Goal: Check status: Check status

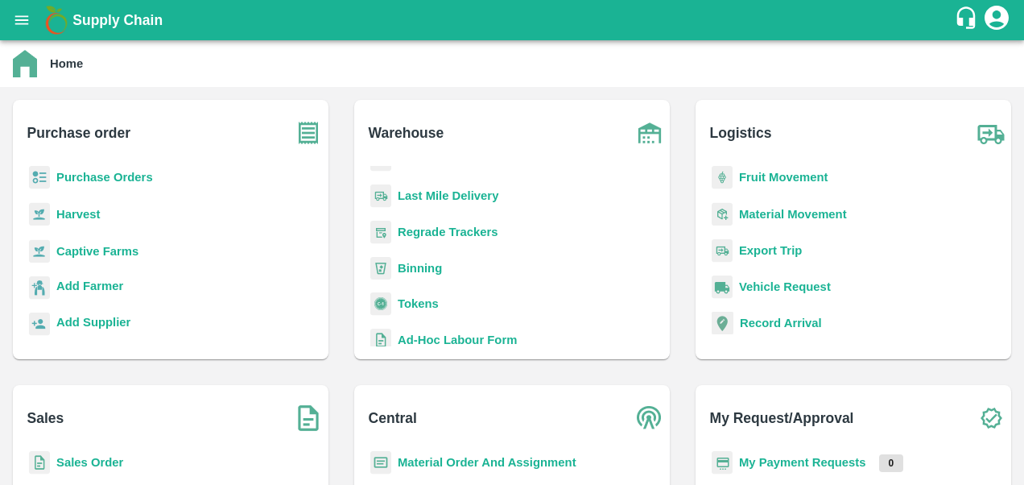
scroll to position [186, 0]
click at [94, 462] on b "Sales Order" at bounding box center [89, 462] width 67 height 13
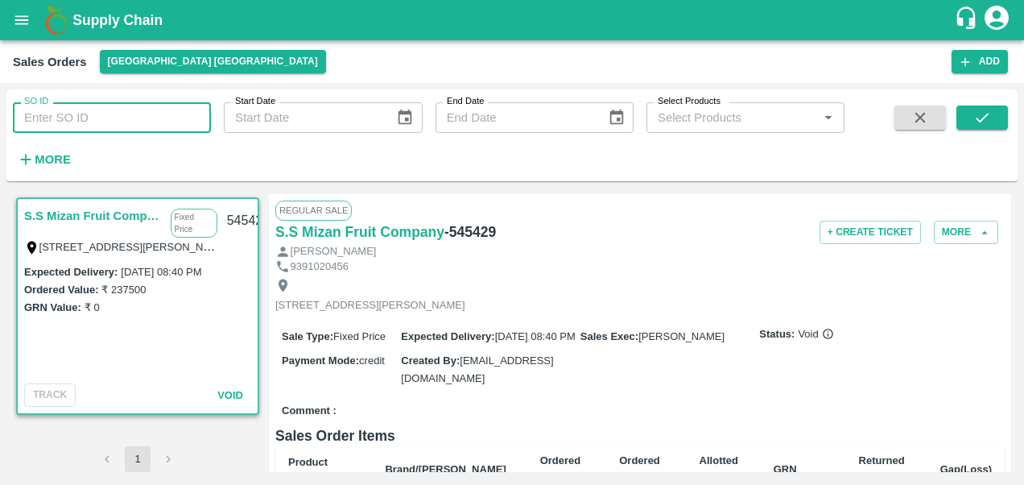
click at [63, 114] on input "SO ID" at bounding box center [112, 117] width 198 height 31
paste input "600408"
type input "600408"
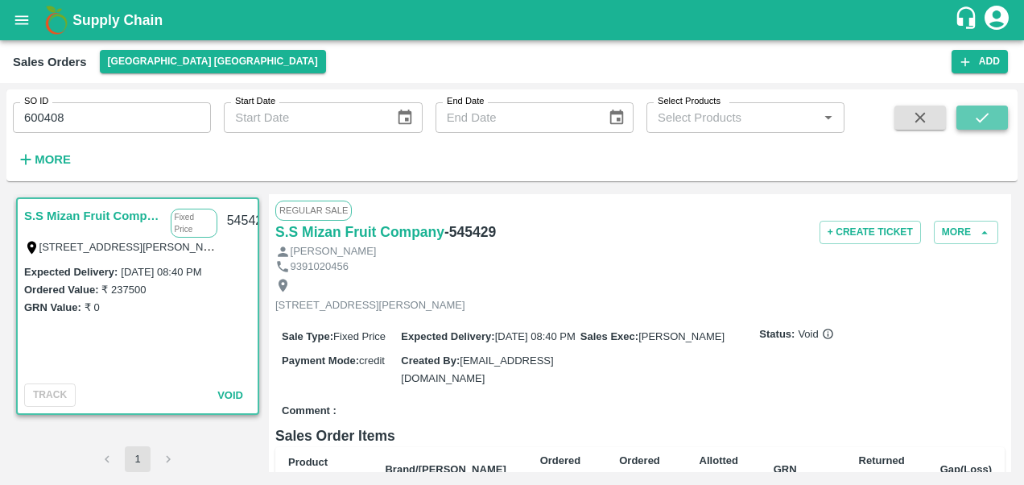
click at [986, 118] on icon "submit" at bounding box center [983, 118] width 18 height 18
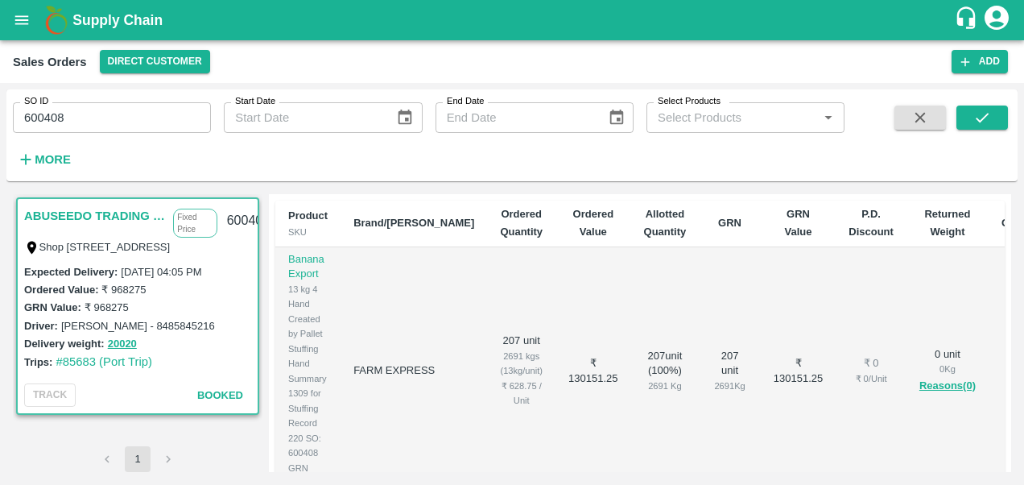
scroll to position [293, 0]
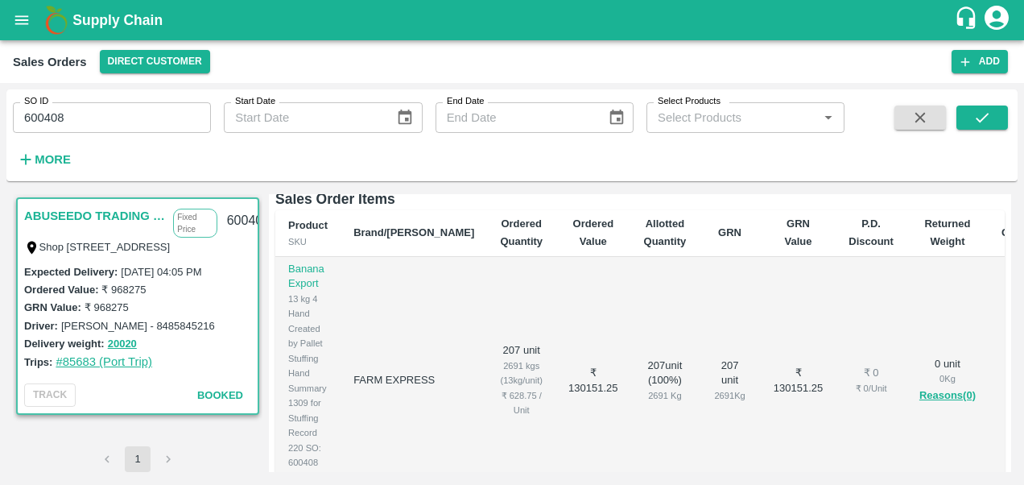
click at [99, 362] on link "#85683 (Port Trip)" at bounding box center [104, 361] width 97 height 13
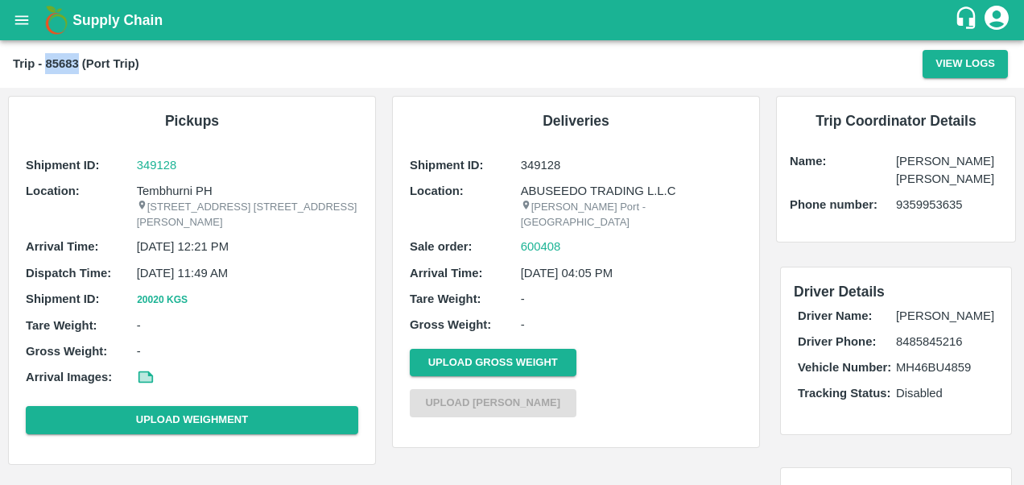
drag, startPoint x: 47, startPoint y: 60, endPoint x: 77, endPoint y: 60, distance: 29.8
click at [77, 60] on b "Trip - 85683 (Port Trip)" at bounding box center [76, 63] width 126 height 13
copy b "85683"
drag, startPoint x: 569, startPoint y: 226, endPoint x: 511, endPoint y: 229, distance: 58.8
click at [511, 238] on div "Sale order: 600408" at bounding box center [576, 247] width 333 height 18
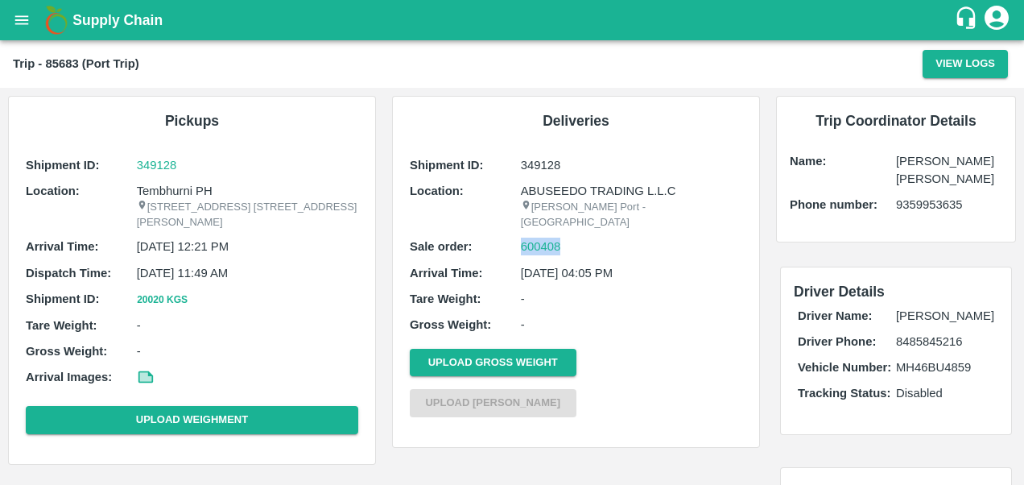
copy div "600408"
drag, startPoint x: 520, startPoint y: 163, endPoint x: 561, endPoint y: 162, distance: 40.3
click at [561, 162] on p "349128" at bounding box center [631, 165] width 221 height 18
copy p "349128"
click at [157, 164] on p "349128" at bounding box center [247, 165] width 221 height 18
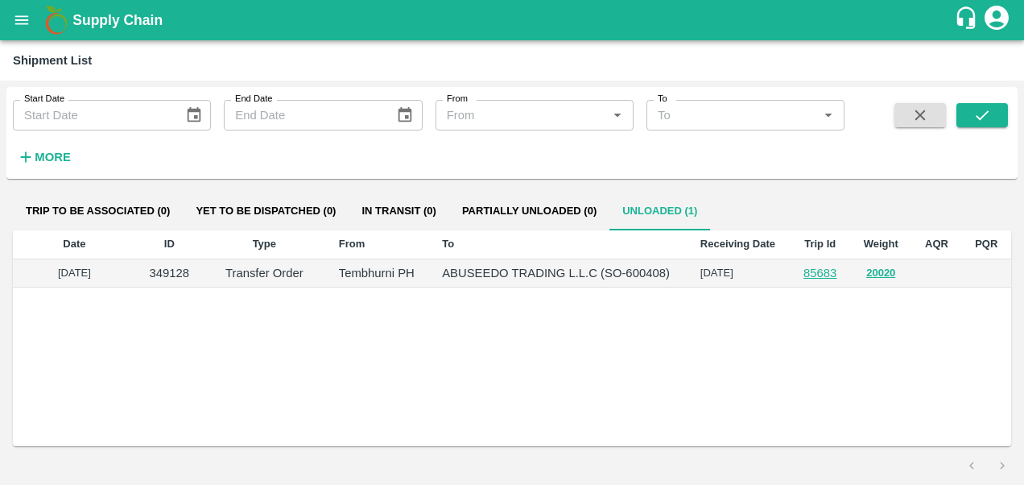
click at [947, 269] on td at bounding box center [938, 273] width 50 height 29
click at [989, 267] on td at bounding box center [986, 273] width 49 height 29
click at [26, 29] on button "open drawer" at bounding box center [21, 20] width 37 height 37
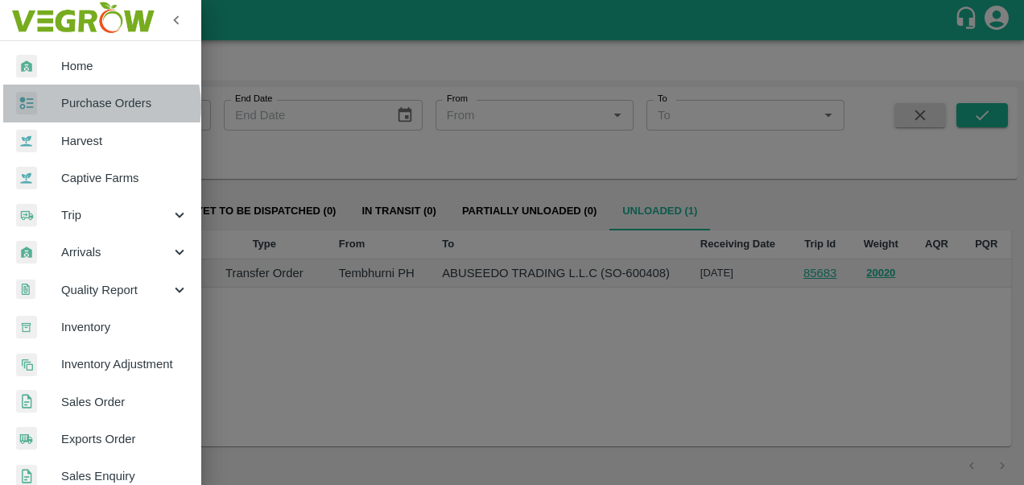
click at [93, 106] on span "Purchase Orders" at bounding box center [124, 103] width 127 height 18
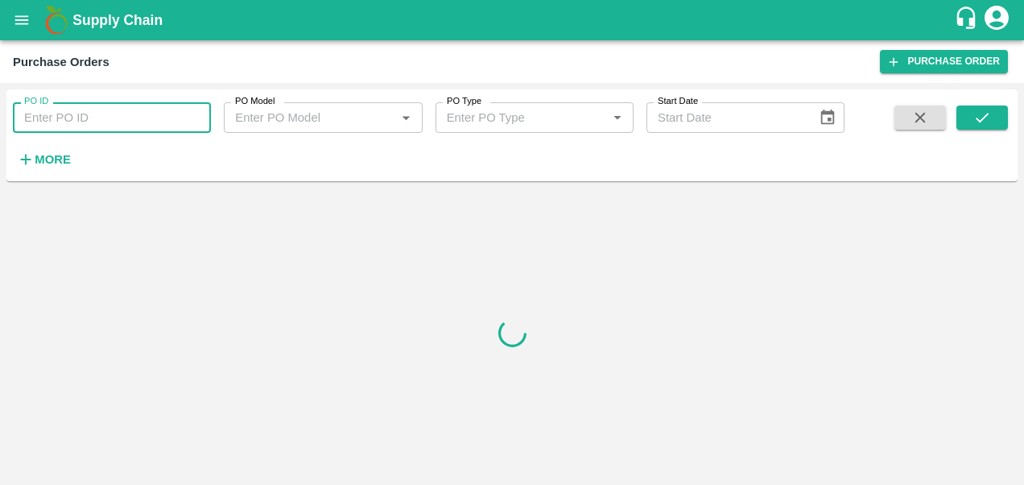
click at [89, 114] on input "PO ID" at bounding box center [112, 117] width 198 height 31
paste input "165629"
type input "165629"
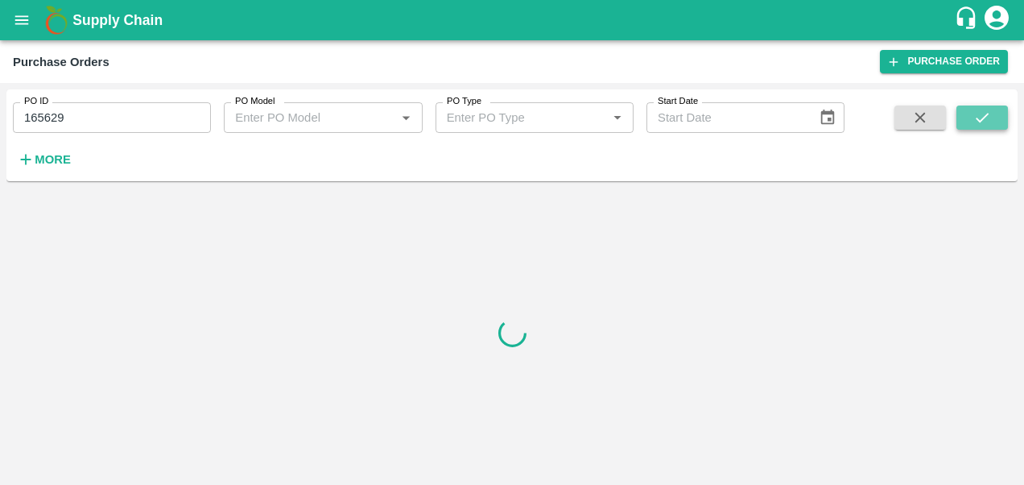
click at [991, 106] on button "submit" at bounding box center [983, 118] width 52 height 24
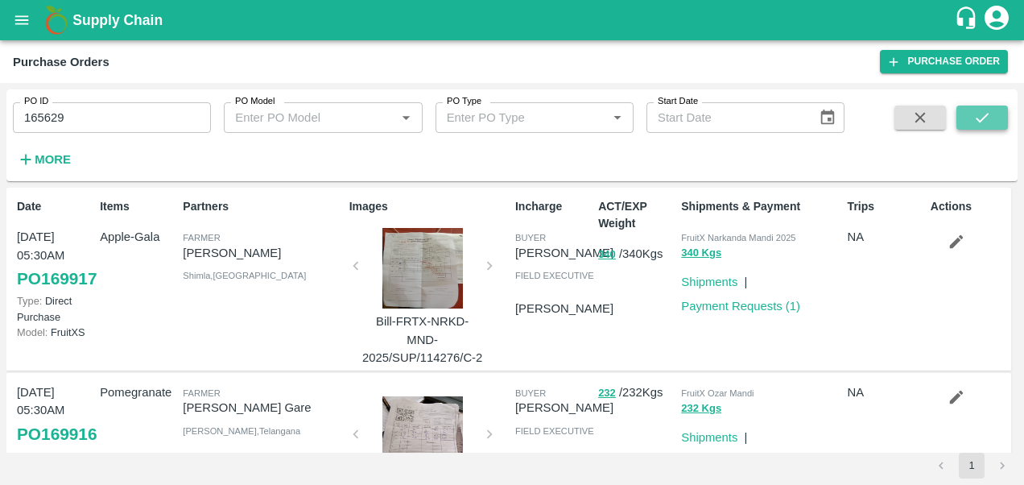
click at [986, 117] on icon "submit" at bounding box center [982, 118] width 13 height 10
click at [18, 23] on icon "open drawer" at bounding box center [22, 20] width 18 height 18
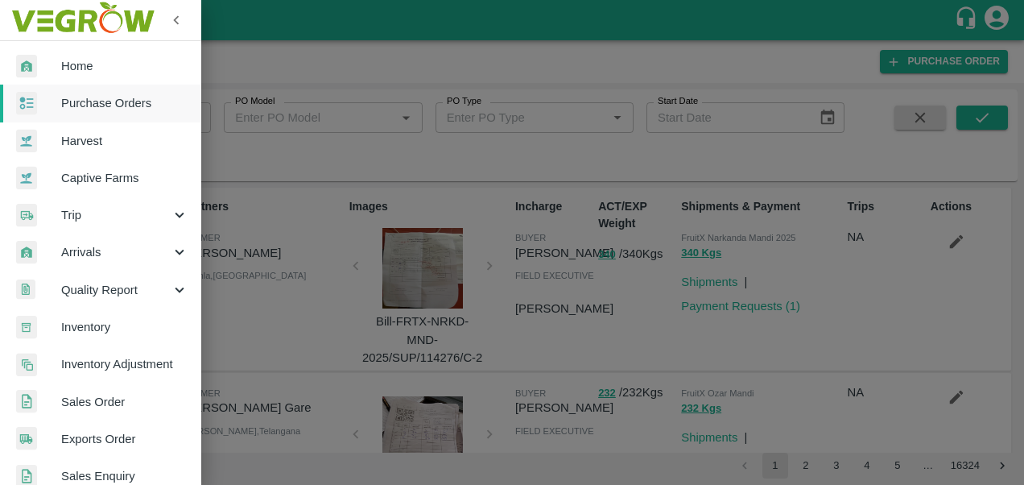
click at [76, 101] on span "Purchase Orders" at bounding box center [124, 103] width 127 height 18
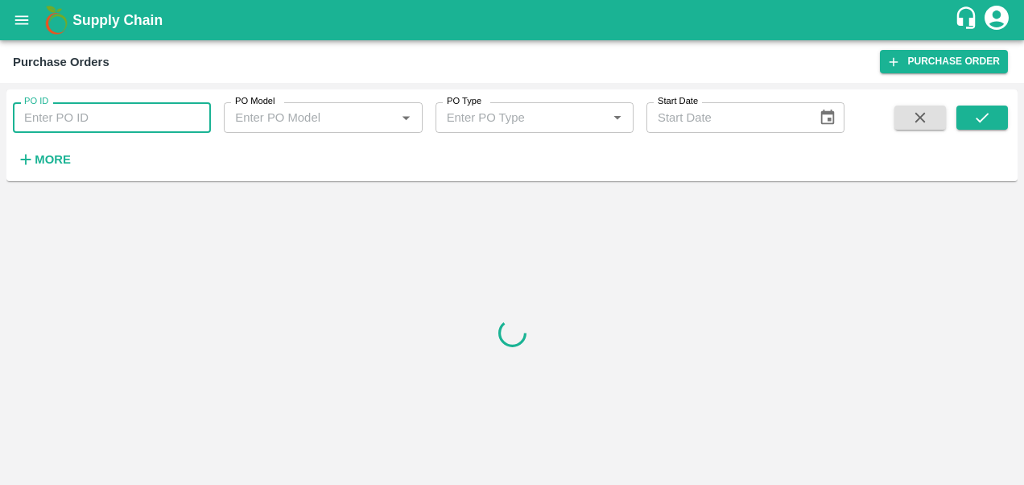
click at [72, 116] on input "PO ID" at bounding box center [112, 117] width 198 height 31
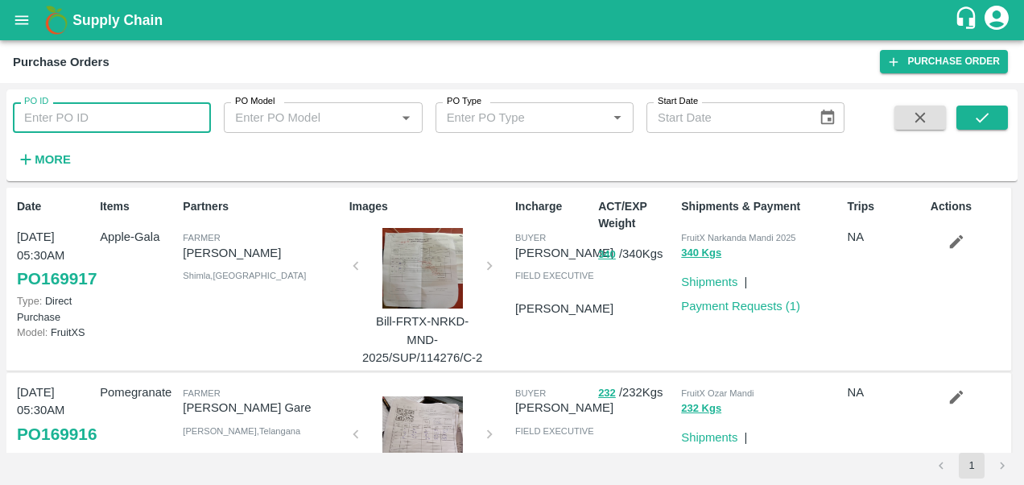
click at [65, 116] on input "PO ID" at bounding box center [112, 117] width 198 height 31
paste input "165629"
type input "165629"
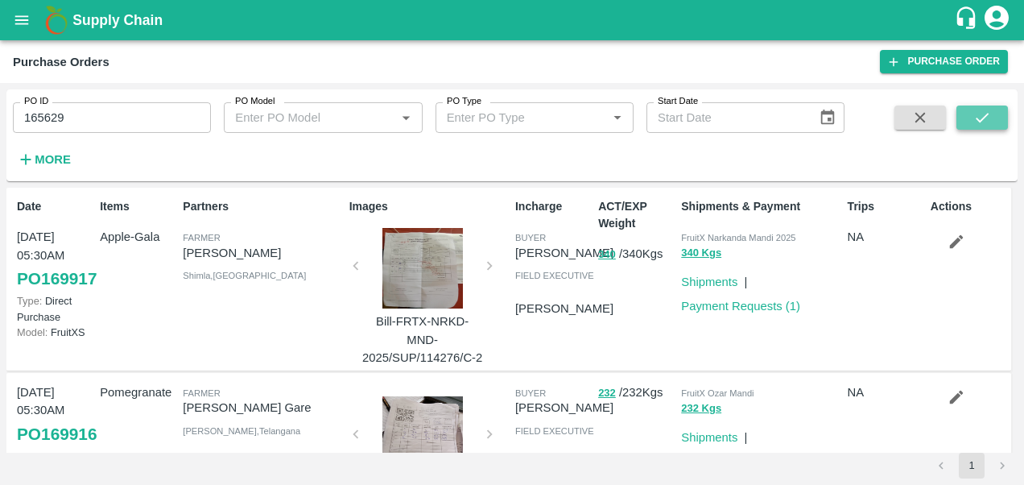
click at [987, 116] on icon "submit" at bounding box center [983, 118] width 18 height 18
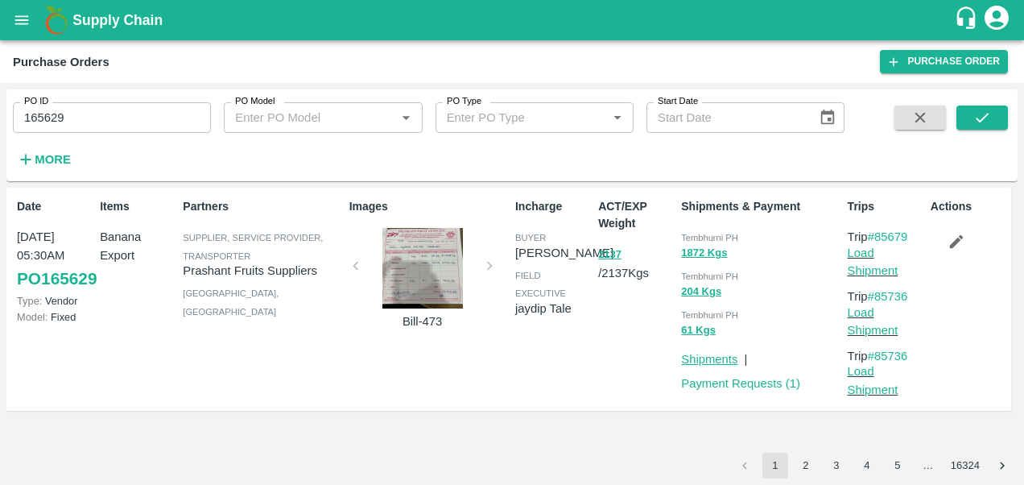
click at [706, 358] on link "Shipments" at bounding box center [709, 359] width 56 height 13
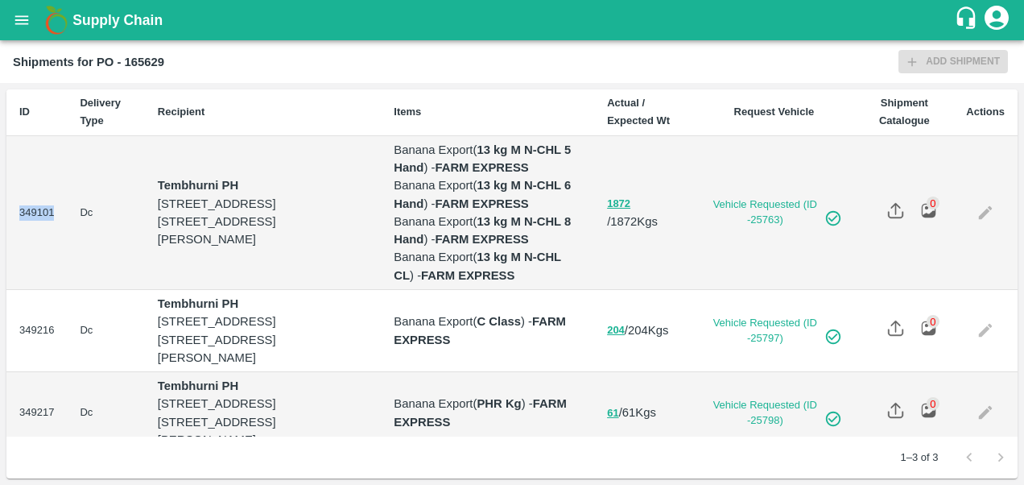
drag, startPoint x: 19, startPoint y: 252, endPoint x: 56, endPoint y: 253, distance: 37.9
click at [56, 253] on td "349101" at bounding box center [36, 213] width 60 height 154
copy td "349101"
click at [21, 19] on icon "open drawer" at bounding box center [22, 20] width 18 height 18
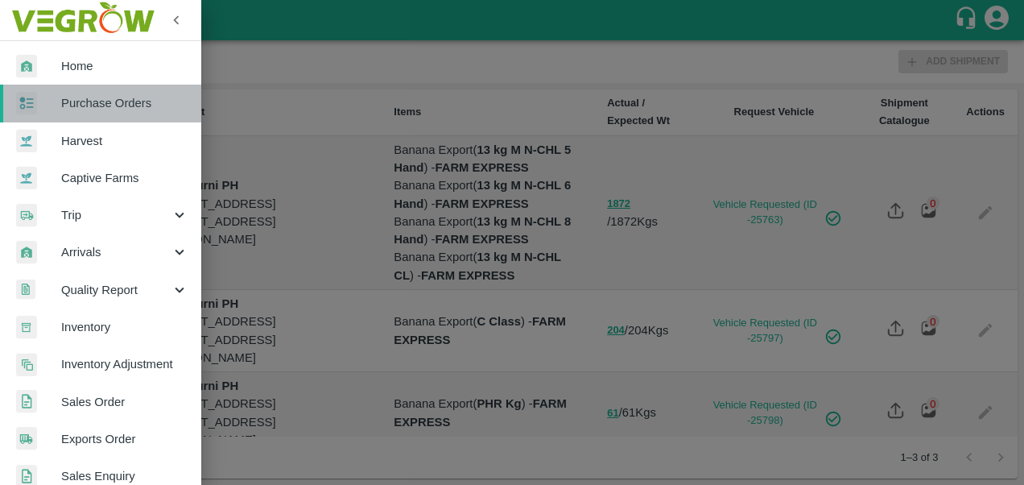
click at [111, 113] on link "Purchase Orders" at bounding box center [100, 103] width 201 height 37
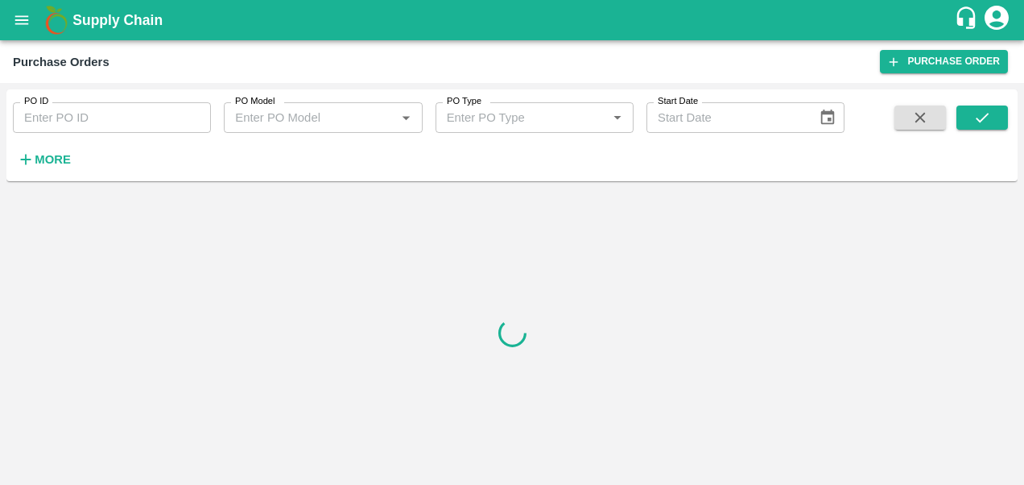
click at [95, 118] on input "PO ID" at bounding box center [112, 117] width 198 height 31
paste input "165579"
type input "165579"
click at [980, 118] on icon "submit" at bounding box center [983, 118] width 18 height 18
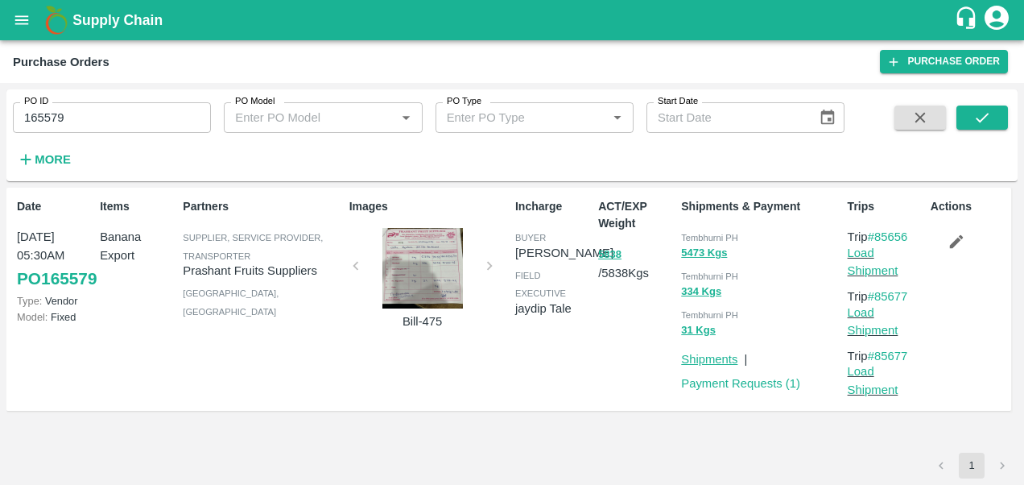
click at [707, 355] on link "Shipments" at bounding box center [709, 359] width 56 height 13
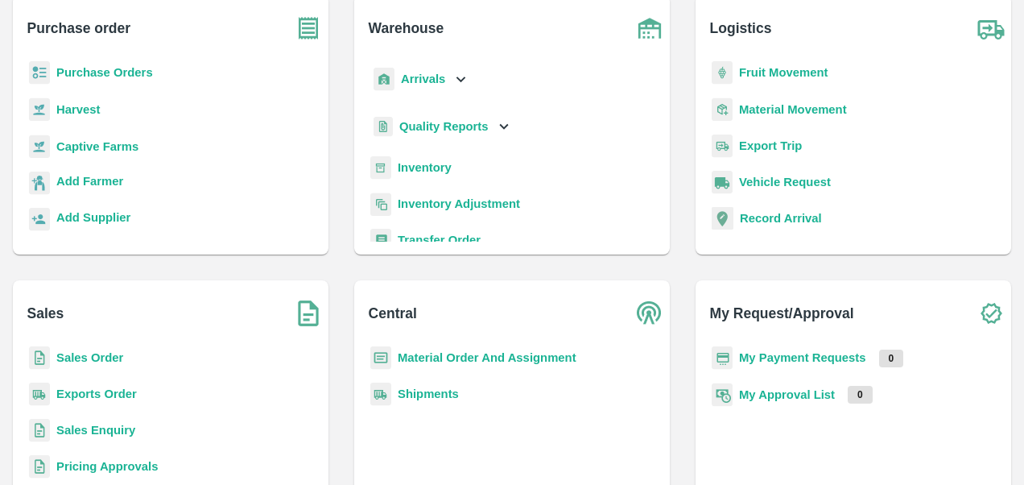
scroll to position [129, 0]
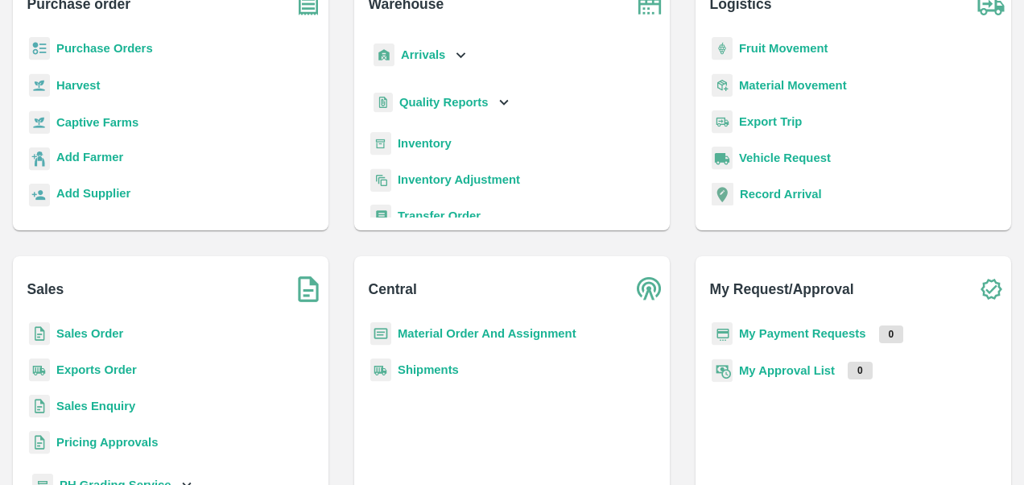
click at [433, 370] on b "Shipments" at bounding box center [428, 369] width 61 height 13
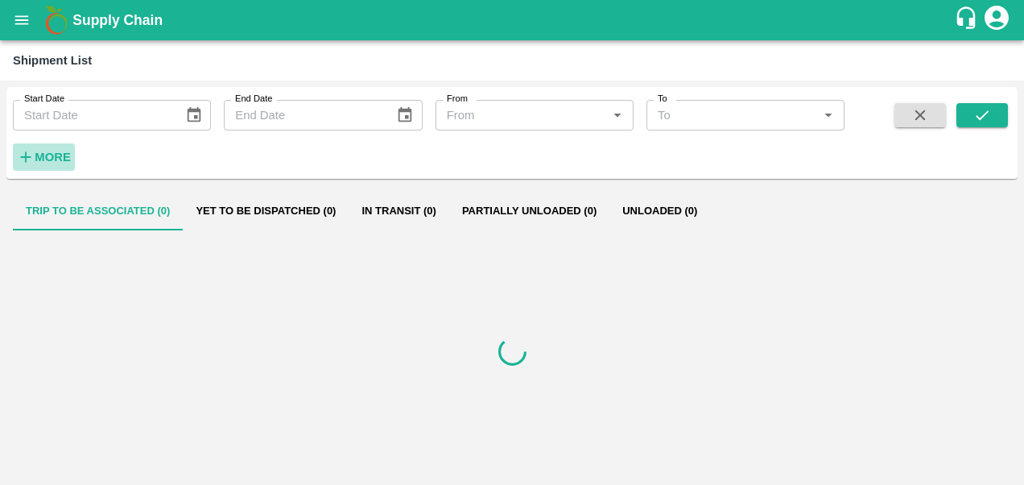
click at [60, 153] on strong "More" at bounding box center [53, 157] width 36 height 13
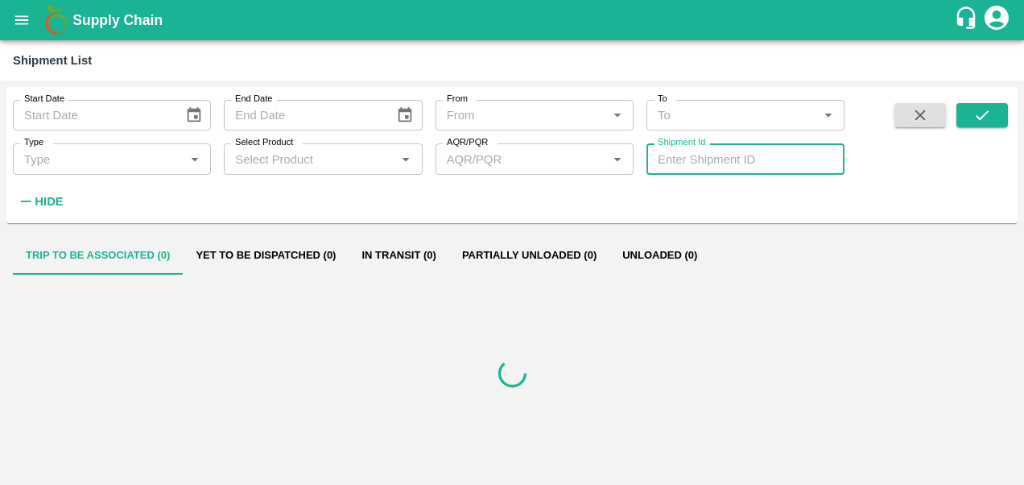
click at [714, 160] on input "Shipment Id" at bounding box center [746, 158] width 198 height 31
paste input "349101"
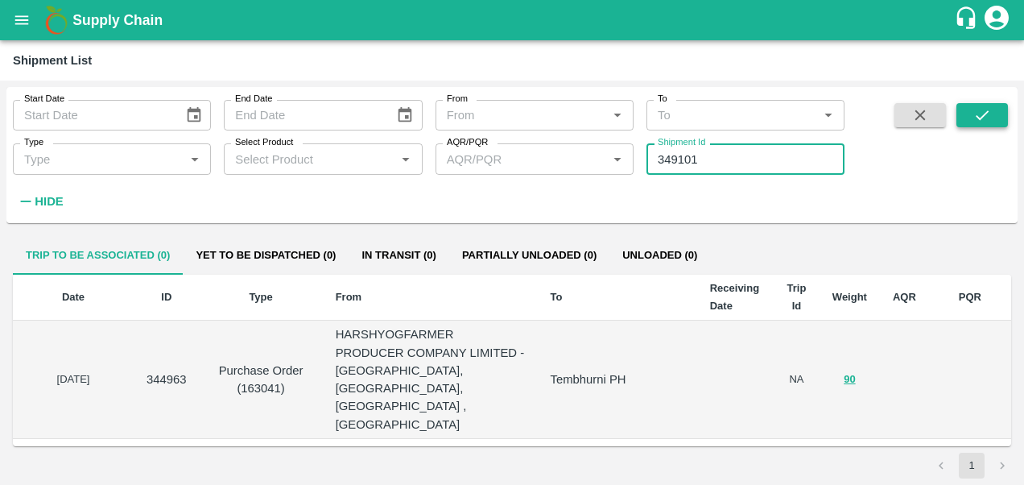
type input "349101"
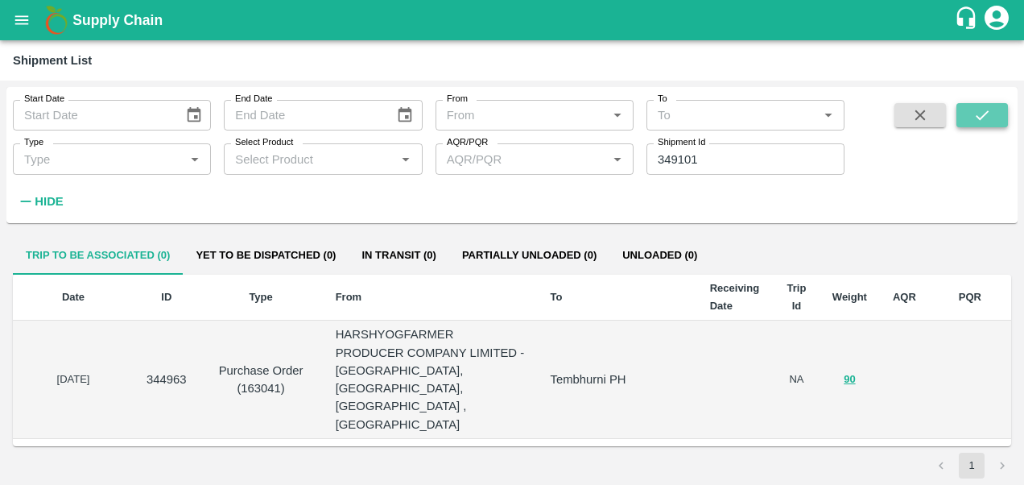
click at [995, 109] on button "submit" at bounding box center [983, 115] width 52 height 24
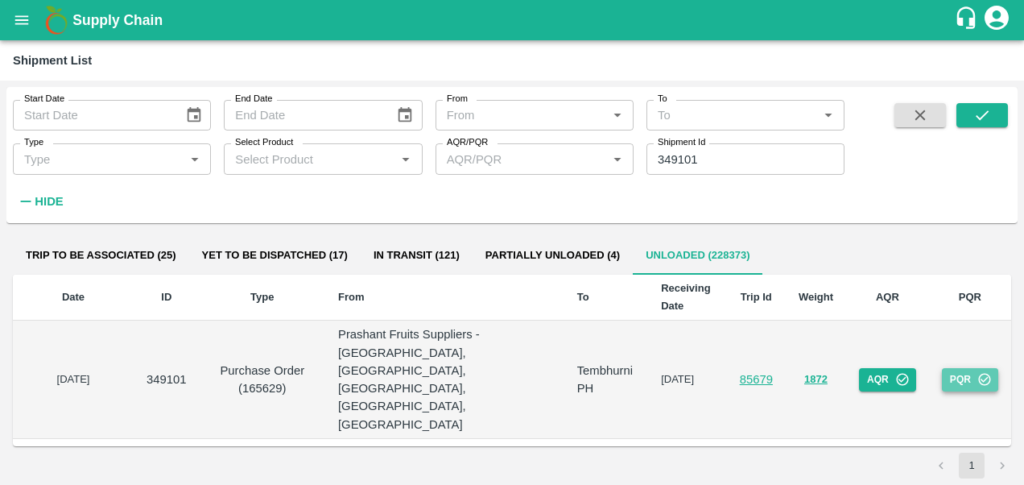
click at [966, 368] on button "PQR" at bounding box center [970, 379] width 56 height 23
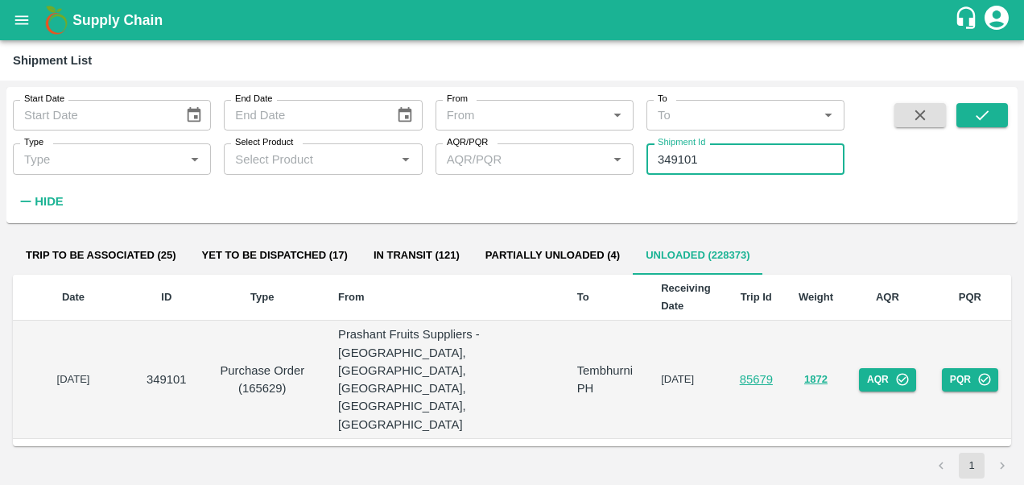
drag, startPoint x: 702, startPoint y: 161, endPoint x: 655, endPoint y: 159, distance: 47.5
click at [655, 159] on input "349101" at bounding box center [746, 158] width 198 height 31
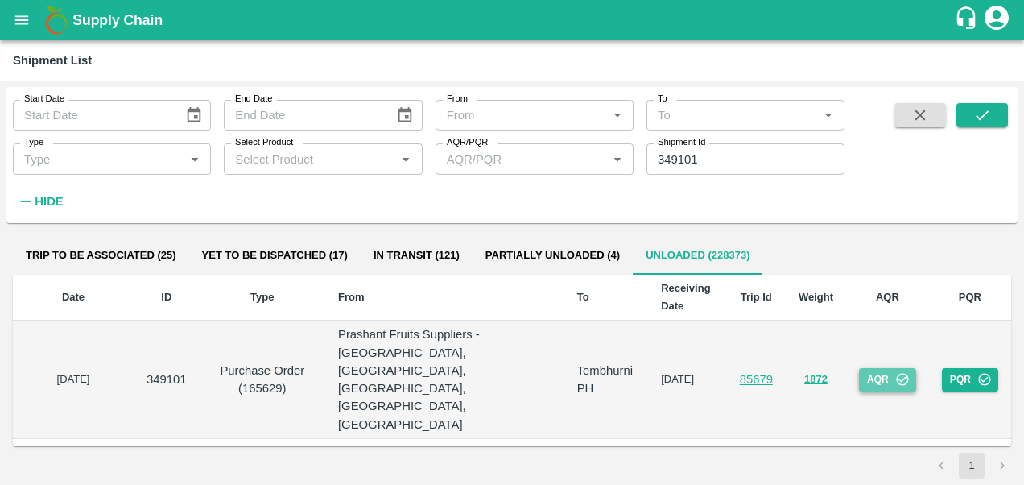
click at [881, 368] on button "AQR" at bounding box center [887, 379] width 57 height 23
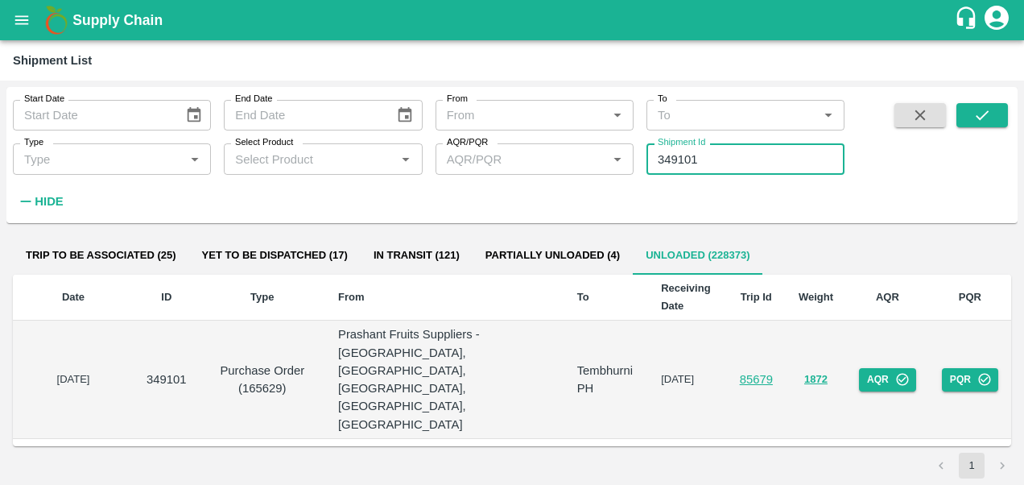
click at [720, 155] on input "349101" at bounding box center [746, 158] width 198 height 31
paste input "text"
type input "349018"
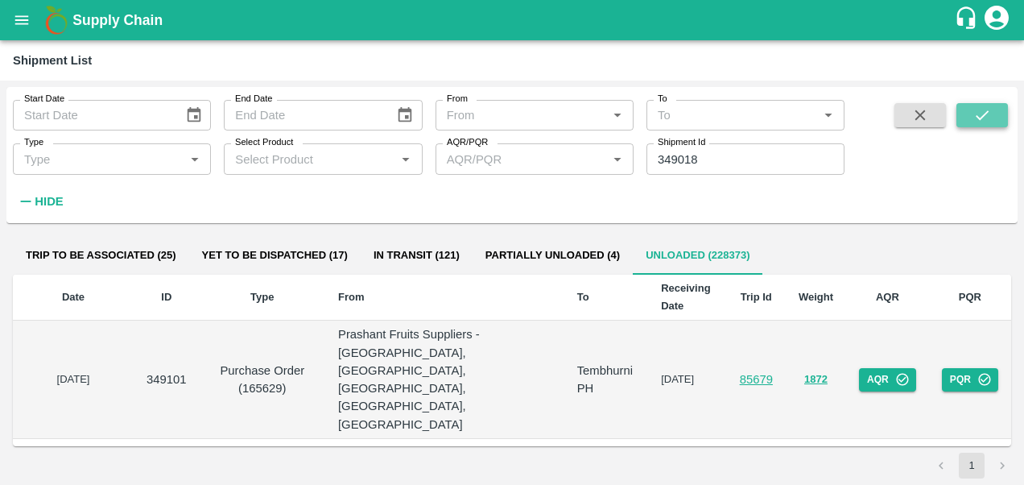
click at [991, 114] on icon "submit" at bounding box center [983, 115] width 18 height 18
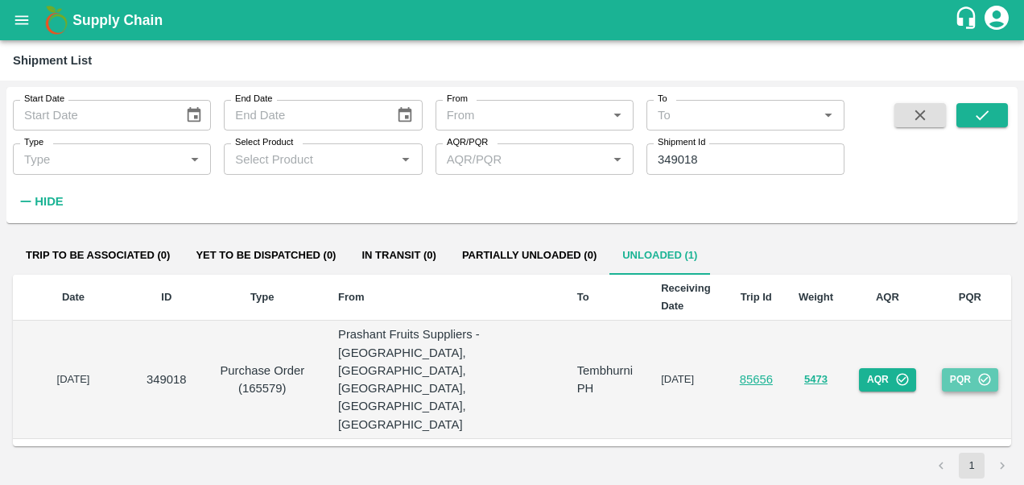
click at [965, 368] on button "PQR" at bounding box center [970, 379] width 56 height 23
click at [871, 368] on button "AQR" at bounding box center [887, 379] width 57 height 23
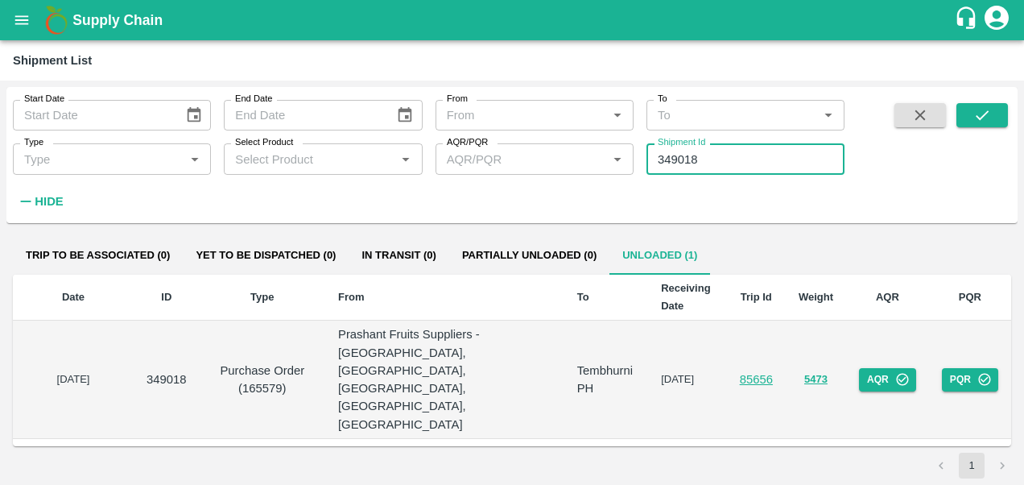
drag, startPoint x: 704, startPoint y: 159, endPoint x: 648, endPoint y: 159, distance: 55.6
click at [648, 159] on input "349018" at bounding box center [746, 158] width 198 height 31
click at [705, 156] on input "349018" at bounding box center [746, 158] width 198 height 31
paste input "text"
type input "349035"
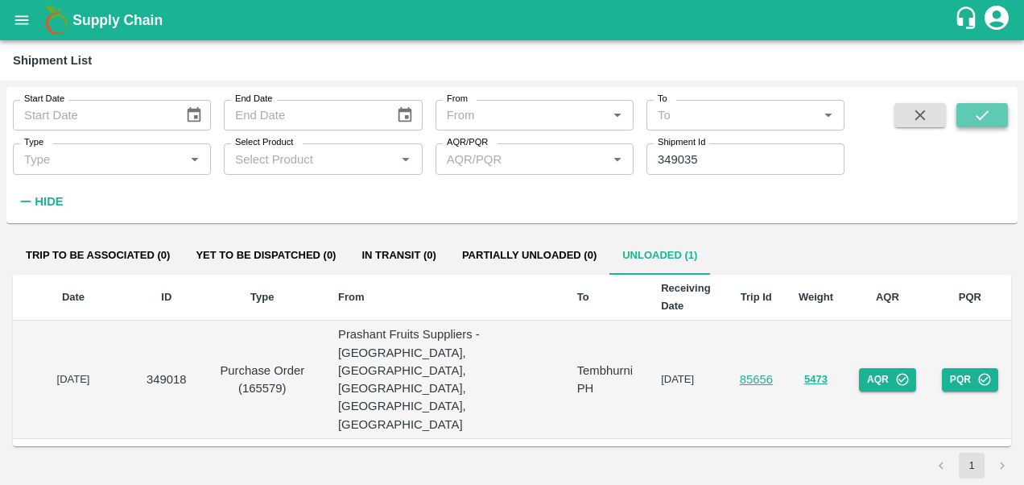
click at [984, 116] on icon "submit" at bounding box center [982, 115] width 13 height 10
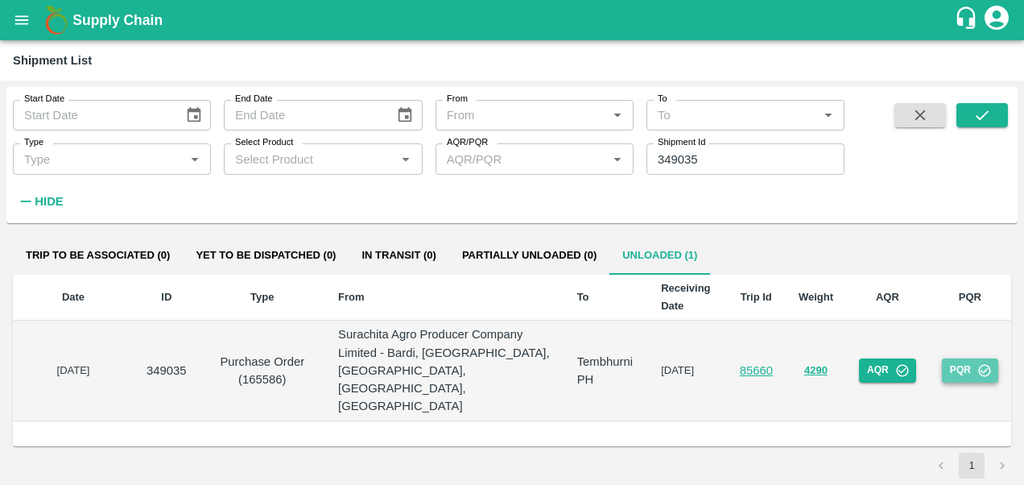
click at [971, 358] on button "PQR" at bounding box center [970, 369] width 56 height 23
click at [875, 358] on button "AQR" at bounding box center [887, 369] width 57 height 23
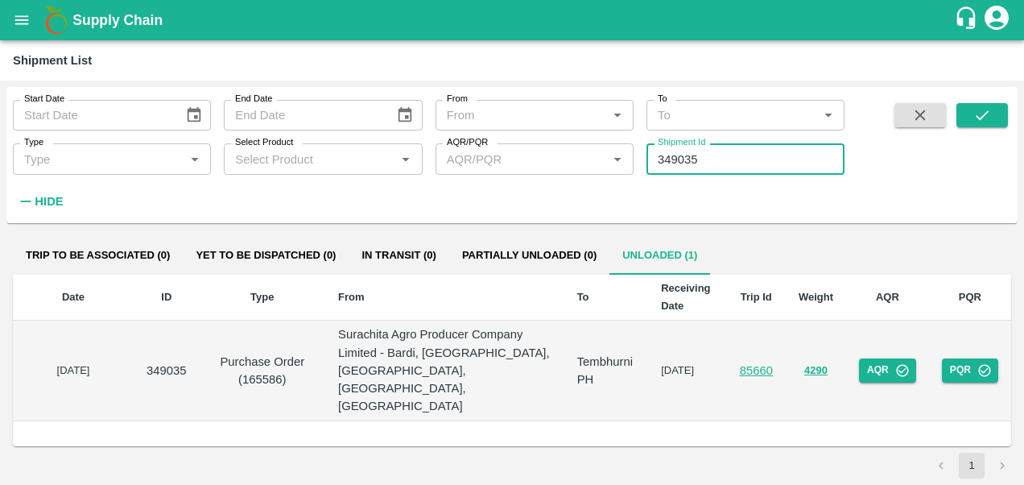
click at [712, 155] on input "349035" at bounding box center [746, 158] width 198 height 31
paste input "text"
type input "349017"
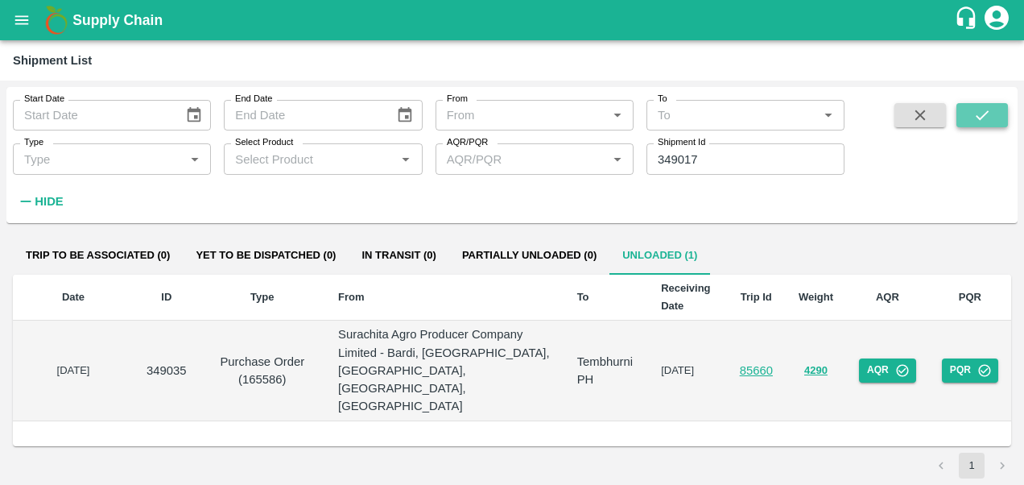
click at [974, 109] on icon "submit" at bounding box center [983, 115] width 18 height 18
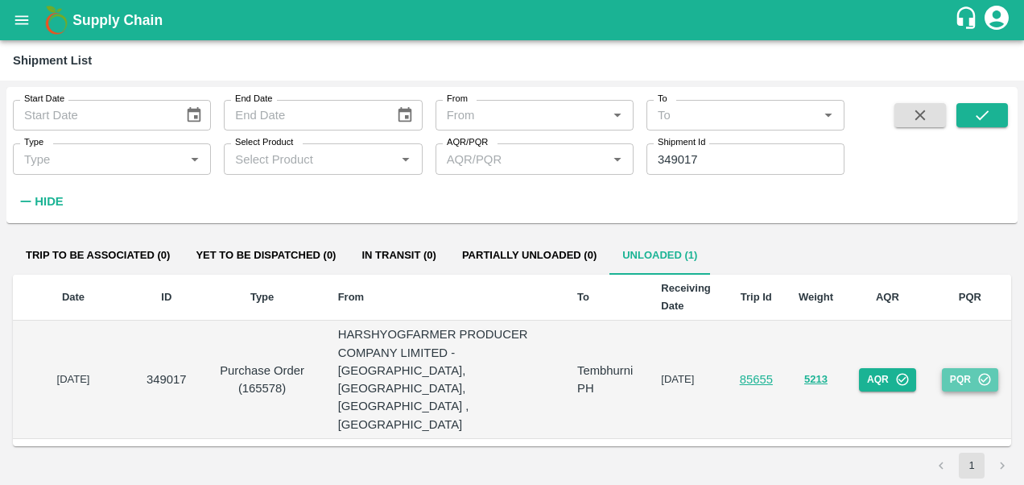
click at [965, 368] on button "PQR" at bounding box center [970, 379] width 56 height 23
click at [879, 368] on button "AQR" at bounding box center [887, 379] width 57 height 23
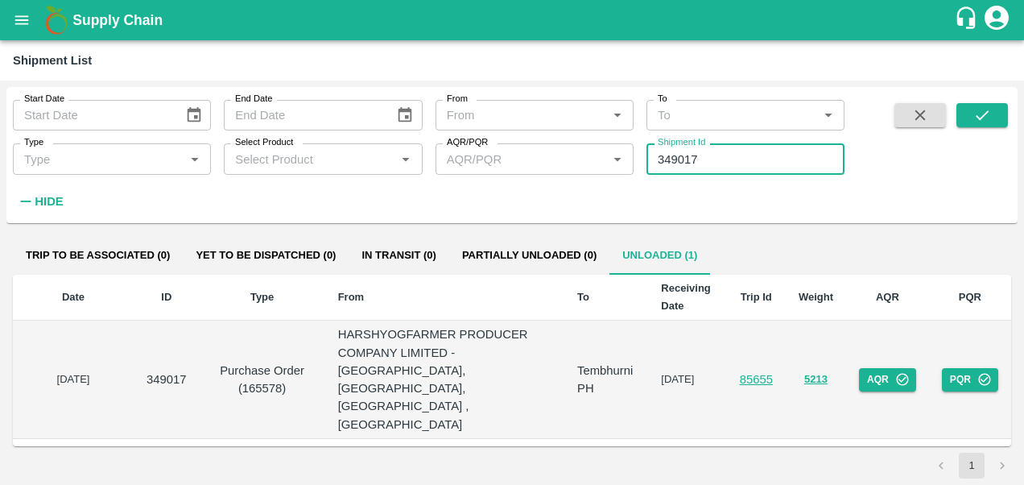
click at [702, 159] on input "349017" at bounding box center [746, 158] width 198 height 31
paste input "text"
type input "349037"
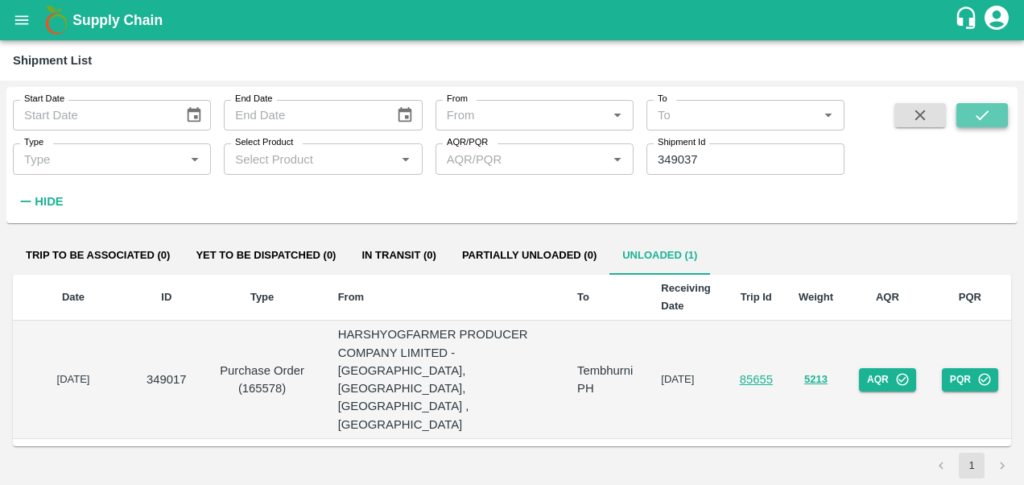
click at [1000, 111] on button "submit" at bounding box center [983, 115] width 52 height 24
click at [965, 368] on button "PQR" at bounding box center [970, 379] width 56 height 23
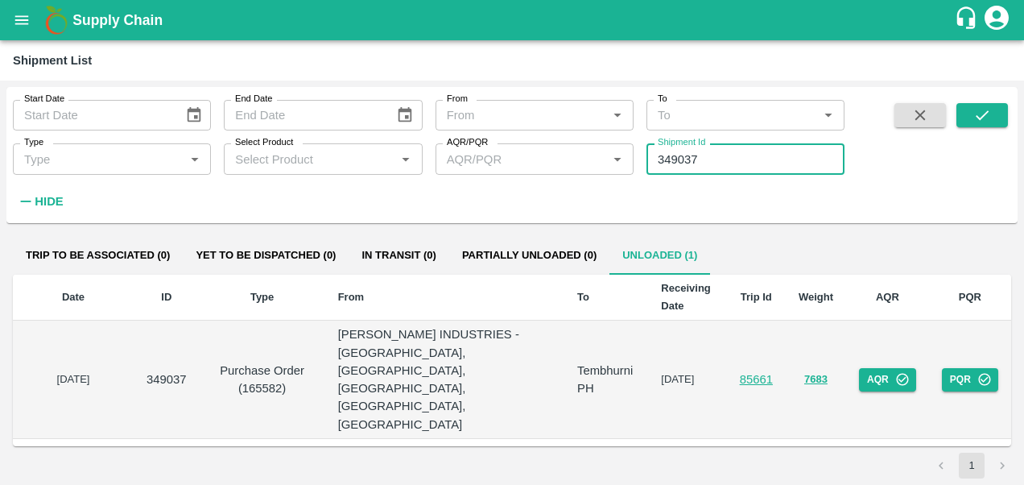
click at [706, 161] on input "349037" at bounding box center [746, 158] width 198 height 31
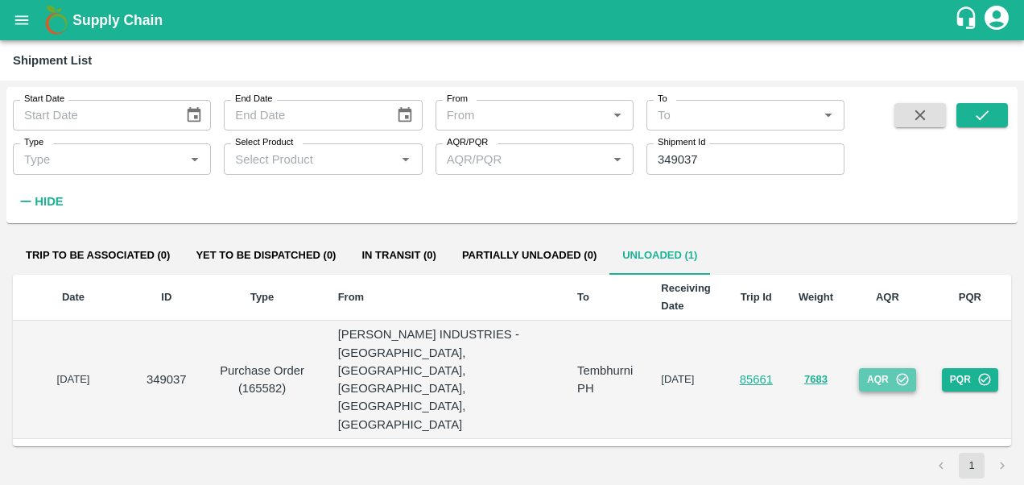
click at [874, 368] on button "AQR" at bounding box center [887, 379] width 57 height 23
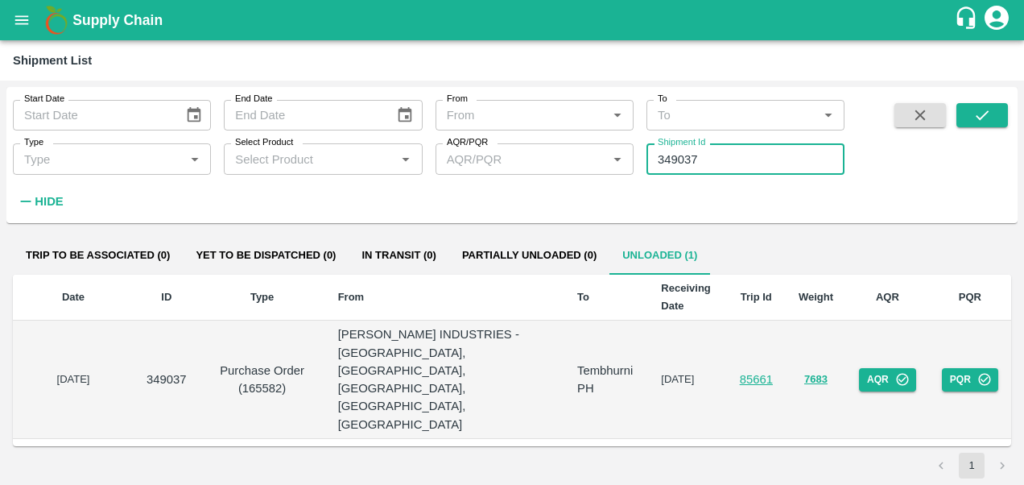
click at [720, 166] on input "349037" at bounding box center [746, 158] width 198 height 31
paste input "text"
type input "349060"
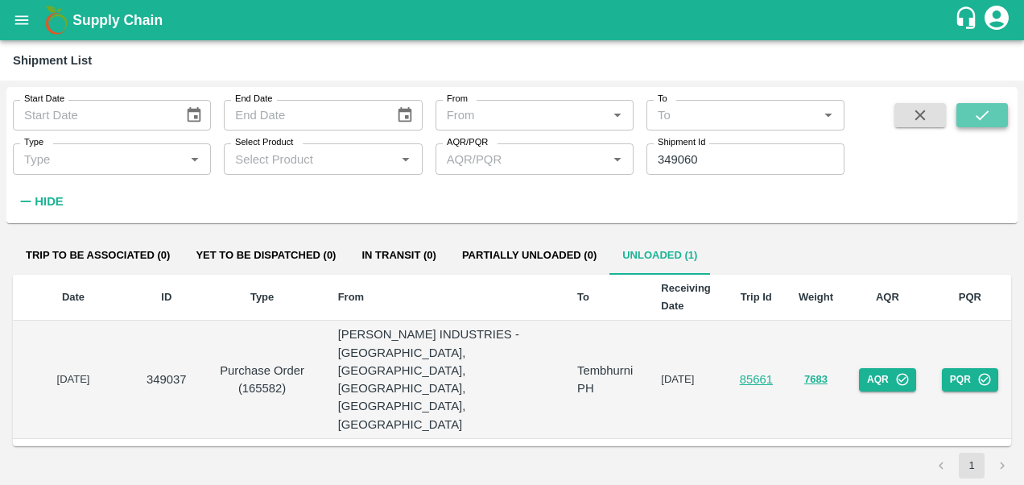
click at [981, 113] on icon "submit" at bounding box center [983, 115] width 18 height 18
click at [966, 368] on button "PQR" at bounding box center [970, 379] width 56 height 23
click at [879, 368] on button "AQR" at bounding box center [887, 379] width 57 height 23
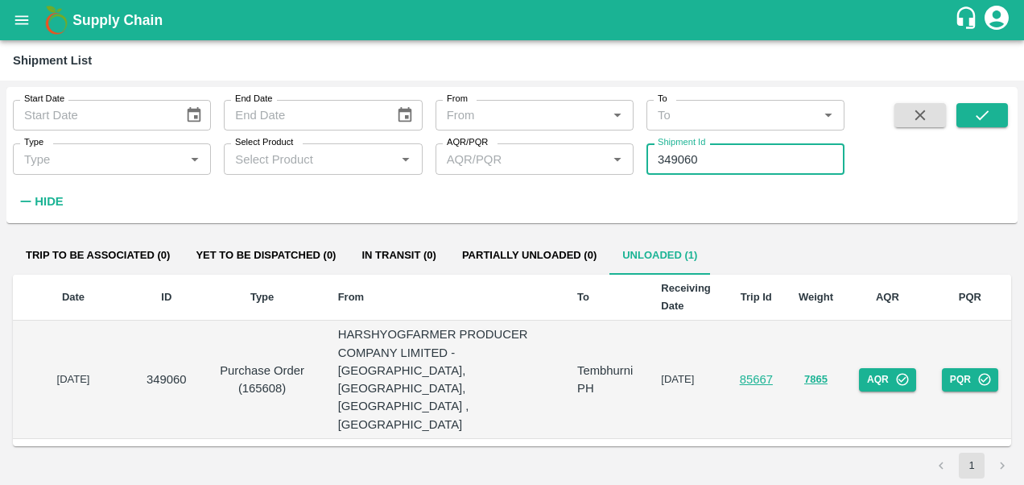
click at [709, 163] on input "349060" at bounding box center [746, 158] width 198 height 31
paste input "text"
type input "349219"
click at [987, 113] on icon "submit" at bounding box center [982, 115] width 13 height 10
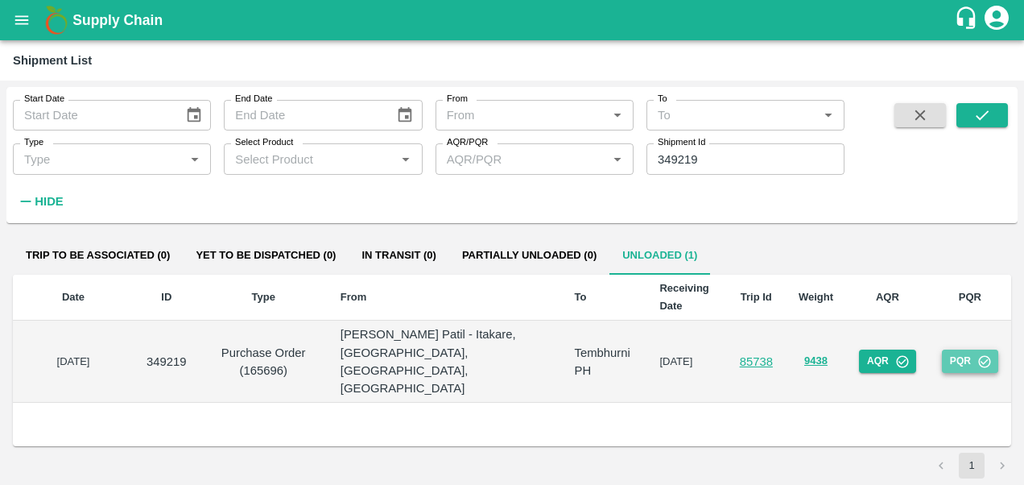
click at [975, 354] on button "PQR" at bounding box center [970, 361] width 56 height 23
click at [882, 350] on button "AQR" at bounding box center [887, 361] width 57 height 23
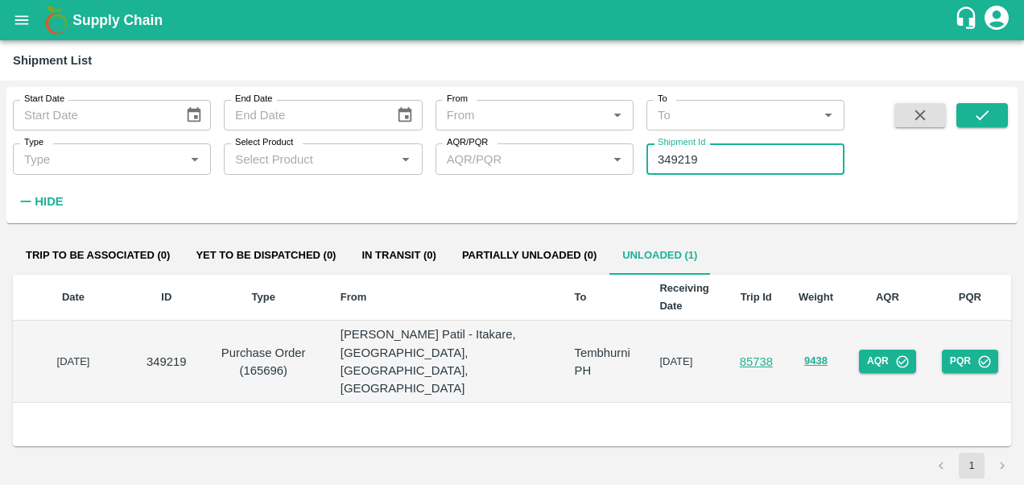
click at [702, 159] on input "349219" at bounding box center [746, 158] width 198 height 31
paste input "text"
type input "349080"
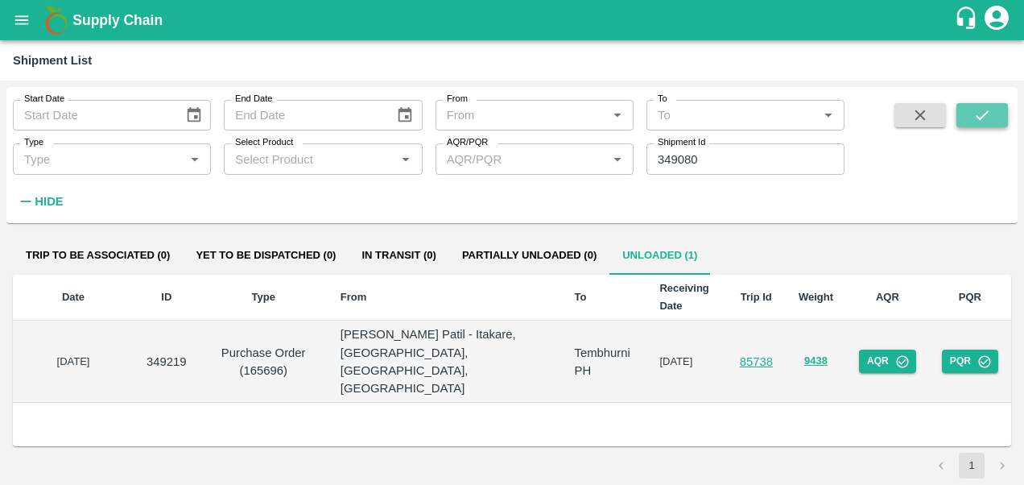
click at [971, 119] on button "submit" at bounding box center [983, 115] width 52 height 24
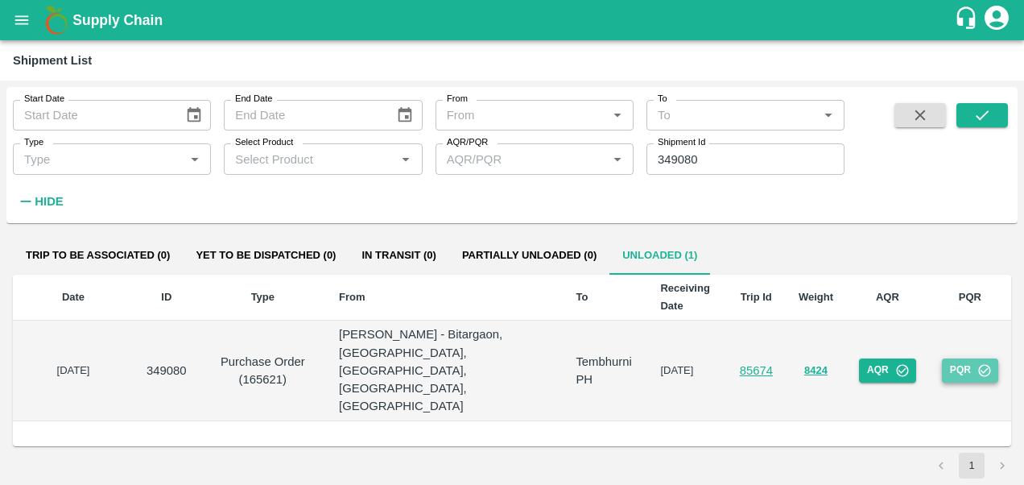
click at [964, 358] on button "PQR" at bounding box center [970, 369] width 56 height 23
click at [883, 358] on button "AQR" at bounding box center [887, 369] width 57 height 23
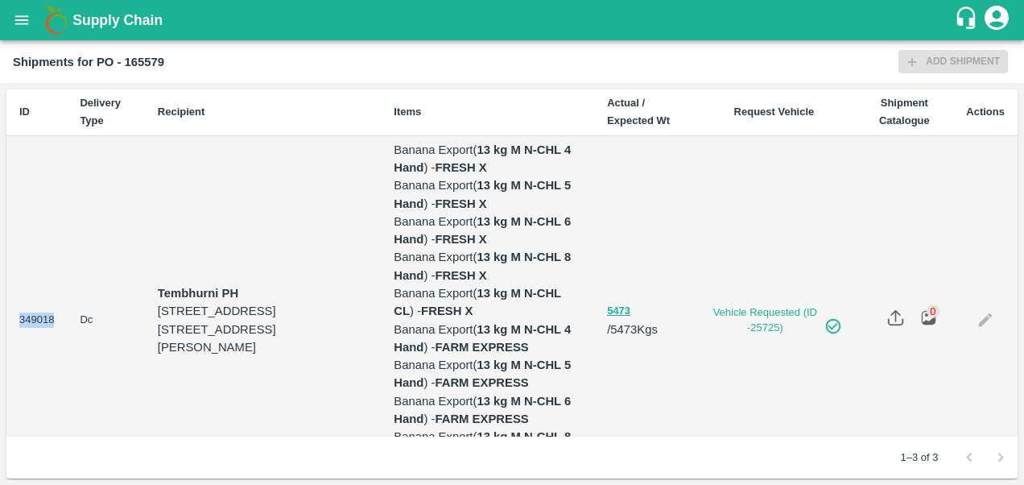
drag, startPoint x: 55, startPoint y: 370, endPoint x: 14, endPoint y: 372, distance: 40.3
click at [14, 372] on td "349018" at bounding box center [36, 321] width 60 height 370
copy td "349018"
click at [19, 24] on icon "open drawer" at bounding box center [22, 19] width 14 height 9
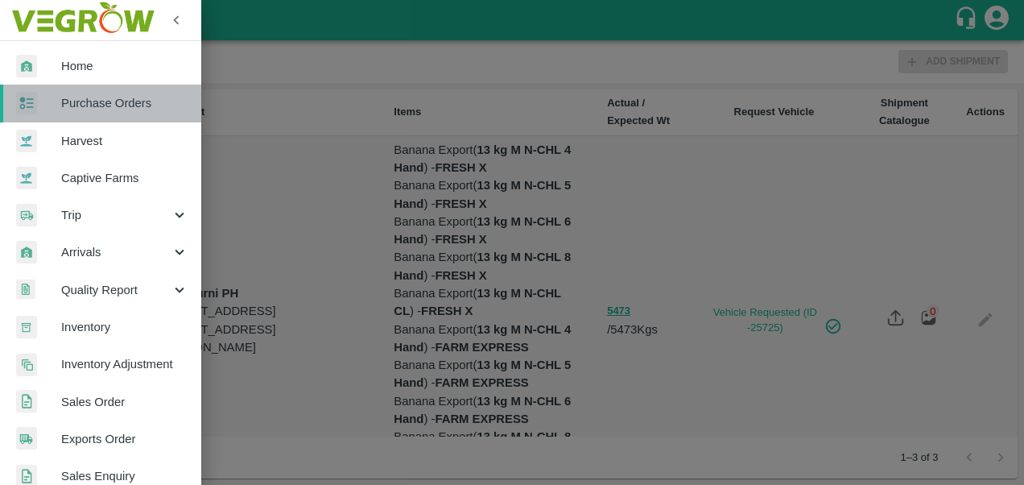
click at [129, 97] on span "Purchase Orders" at bounding box center [124, 103] width 127 height 18
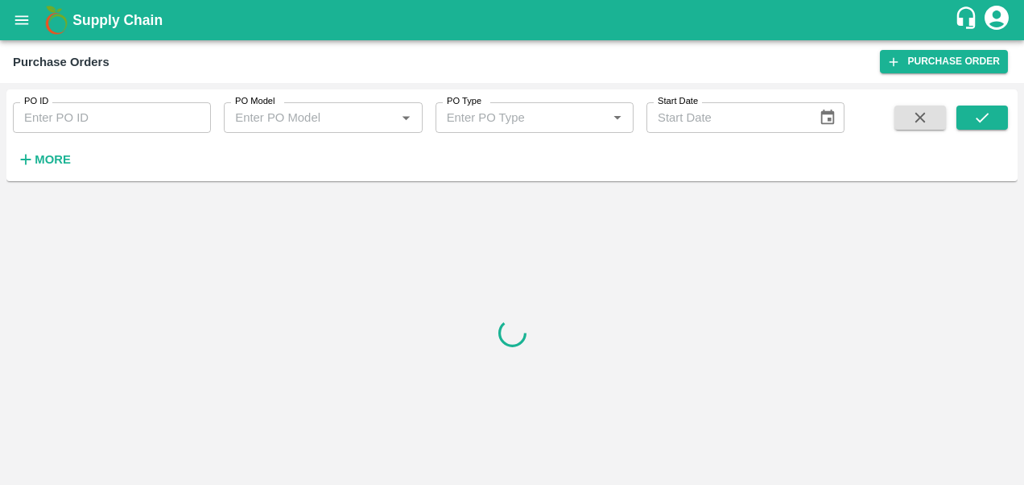
click at [102, 118] on input "PO ID" at bounding box center [112, 117] width 198 height 31
paste input "165586"
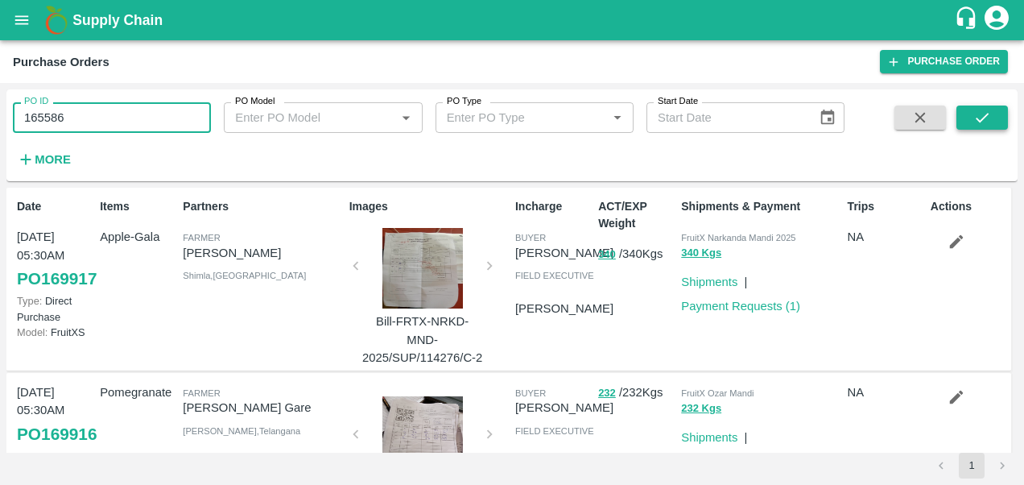
type input "165586"
click at [982, 116] on icon "submit" at bounding box center [983, 118] width 18 height 18
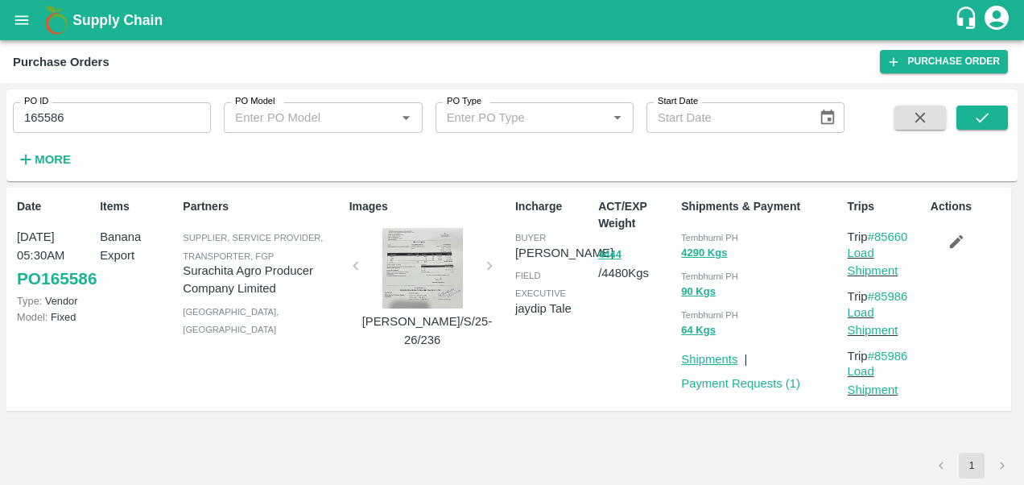
click at [710, 360] on link "Shipments" at bounding box center [709, 359] width 56 height 13
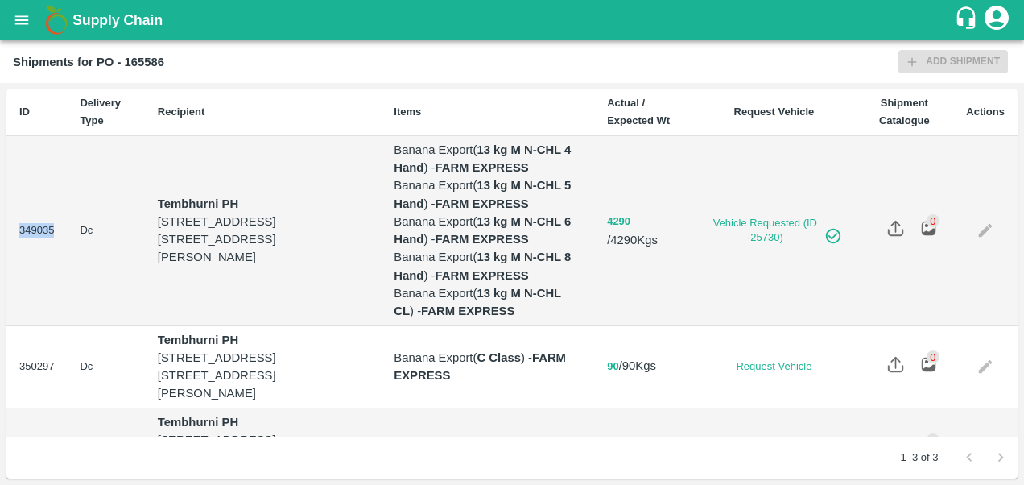
drag, startPoint x: 19, startPoint y: 280, endPoint x: 60, endPoint y: 280, distance: 41.1
click at [60, 280] on td "349035" at bounding box center [36, 231] width 60 height 190
copy td "349035"
click at [19, 19] on icon "open drawer" at bounding box center [22, 19] width 14 height 9
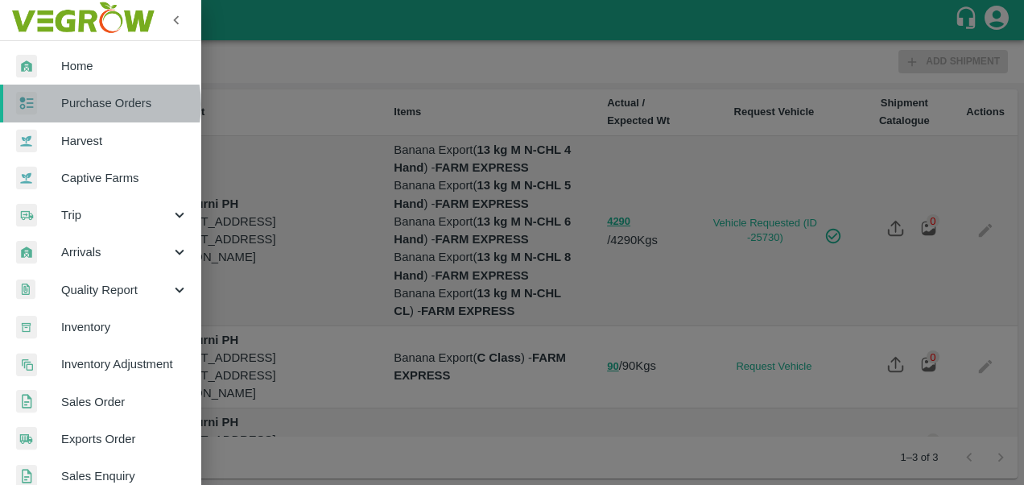
click at [99, 104] on span "Purchase Orders" at bounding box center [124, 103] width 127 height 18
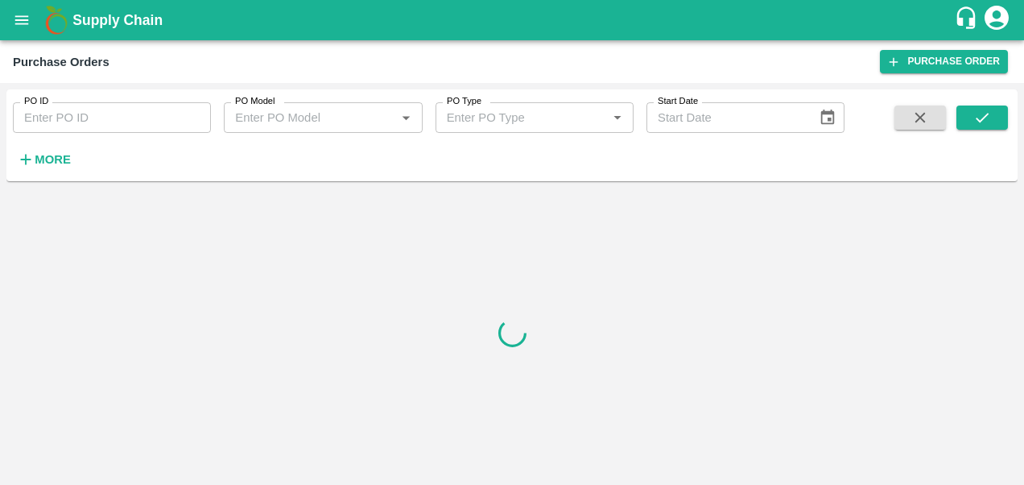
click at [93, 118] on input "PO ID" at bounding box center [112, 117] width 198 height 31
paste input "165578"
type input "165578"
click at [985, 117] on icon "submit" at bounding box center [982, 118] width 13 height 10
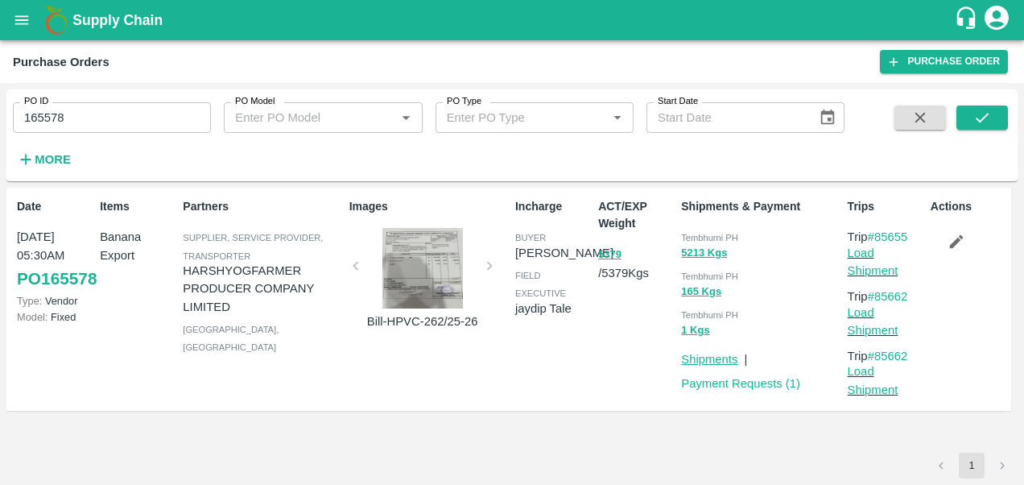
click at [705, 358] on link "Shipments" at bounding box center [709, 359] width 56 height 13
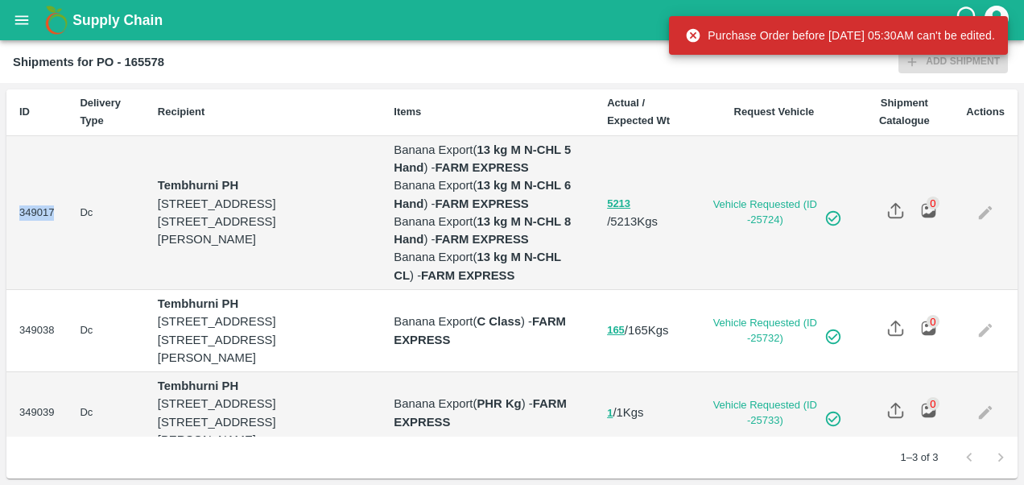
drag, startPoint x: 54, startPoint y: 253, endPoint x: 13, endPoint y: 251, distance: 41.1
click at [13, 251] on td "349017" at bounding box center [36, 213] width 60 height 154
copy td "349017"
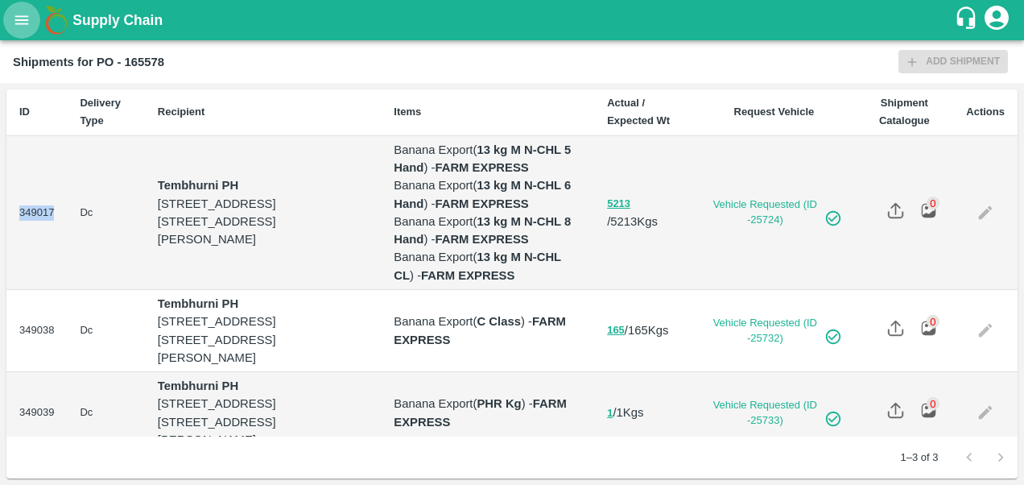
click at [16, 16] on icon "open drawer" at bounding box center [22, 19] width 14 height 9
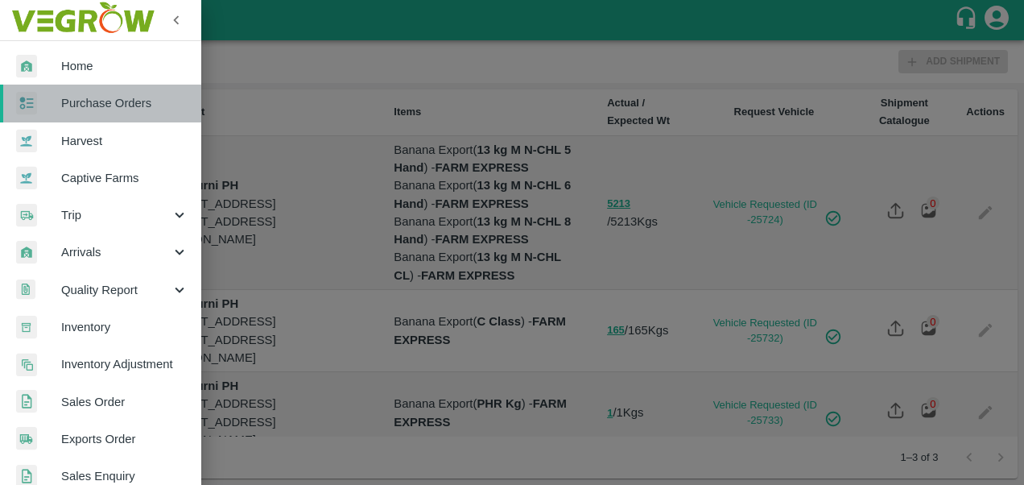
click at [110, 106] on span "Purchase Orders" at bounding box center [124, 103] width 127 height 18
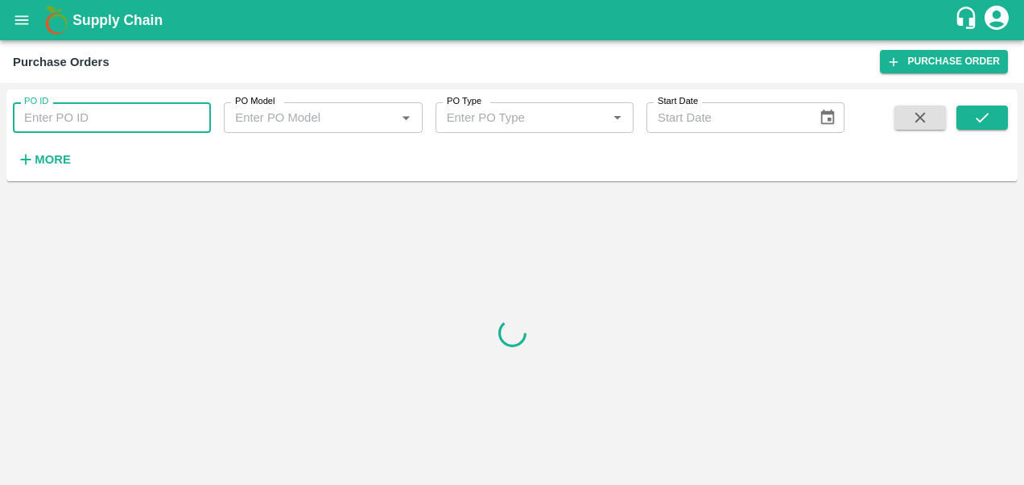
click at [101, 113] on input "PO ID" at bounding box center [112, 117] width 198 height 31
paste input "165582"
type input "165582"
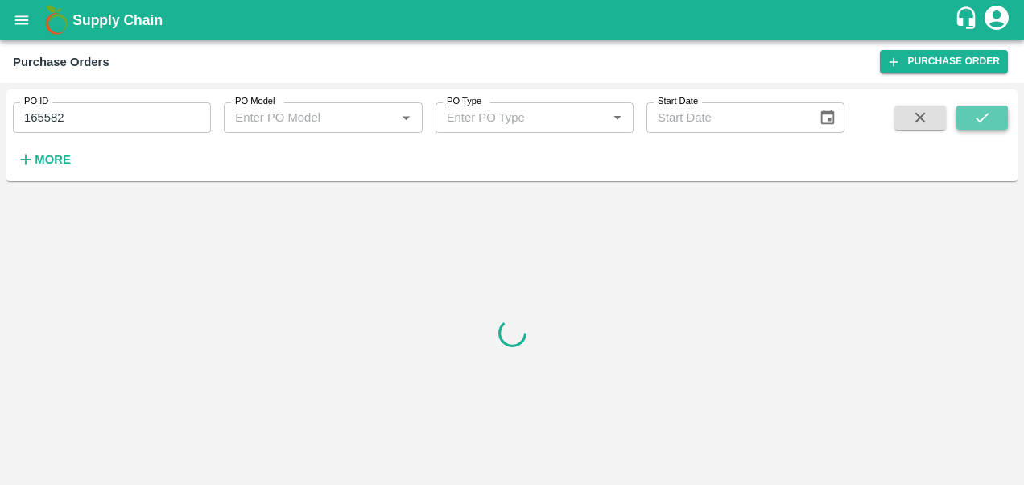
click at [987, 110] on icon "submit" at bounding box center [983, 118] width 18 height 18
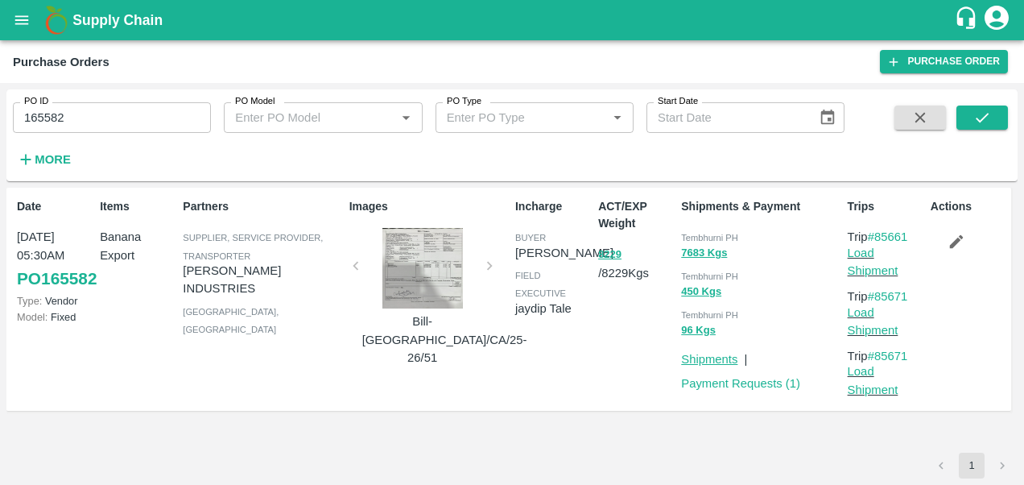
click at [722, 364] on link "Shipments" at bounding box center [709, 359] width 56 height 13
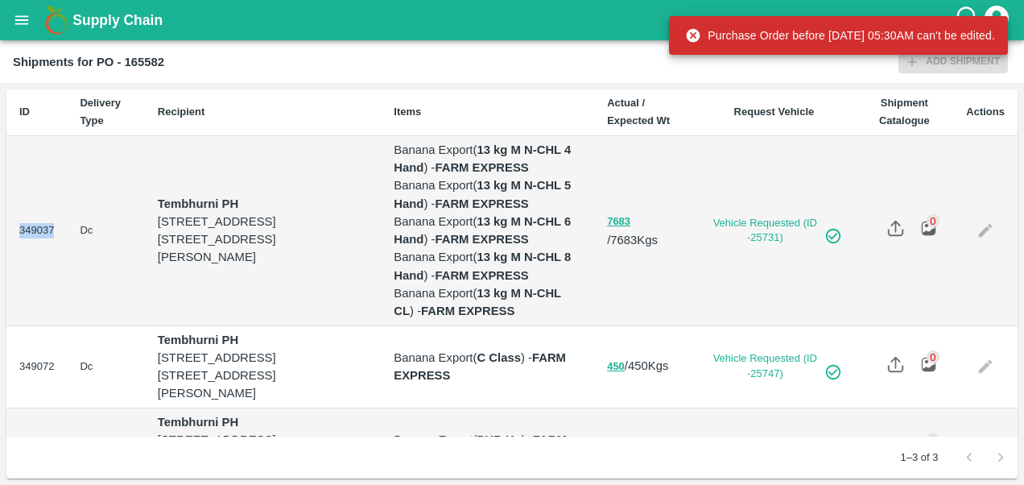
drag, startPoint x: 53, startPoint y: 280, endPoint x: 14, endPoint y: 278, distance: 39.5
click at [14, 278] on td "349037" at bounding box center [36, 231] width 60 height 190
copy td "349037"
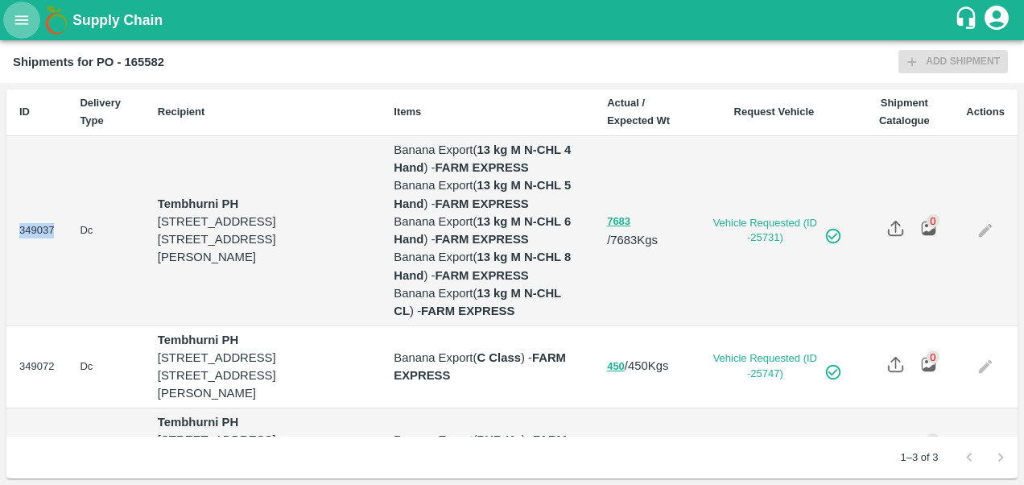
click at [24, 36] on button "open drawer" at bounding box center [21, 20] width 37 height 37
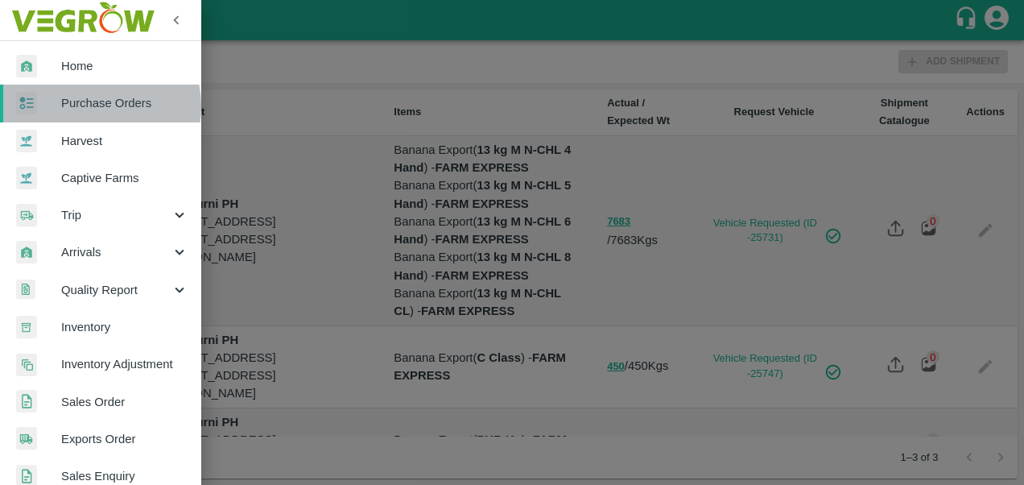
click at [93, 106] on span "Purchase Orders" at bounding box center [124, 103] width 127 height 18
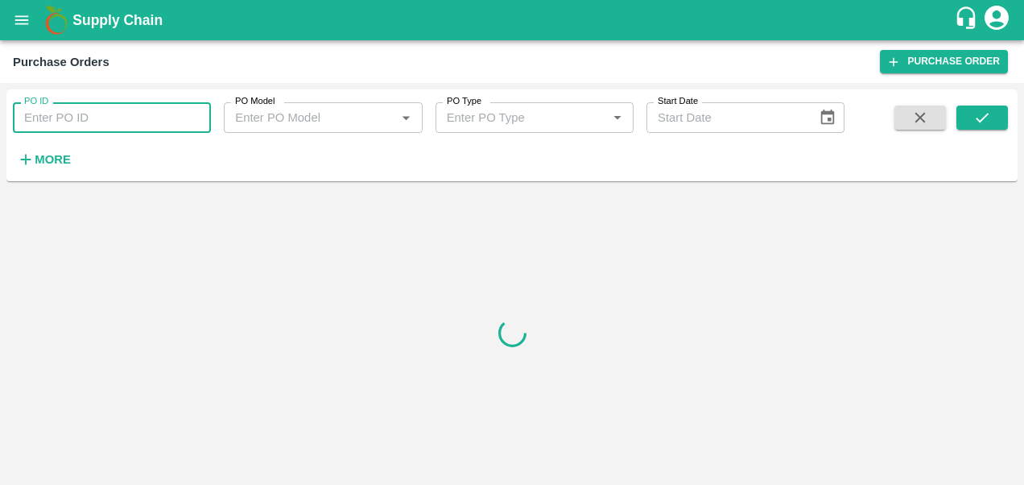
click at [92, 121] on input "PO ID" at bounding box center [112, 117] width 198 height 31
paste input "165608"
type input "165608"
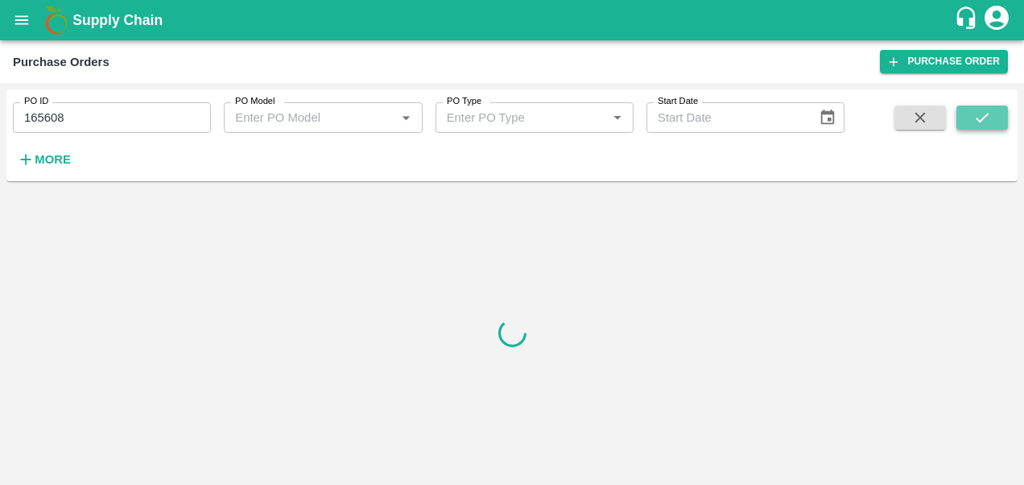
click at [987, 119] on icon "submit" at bounding box center [983, 118] width 18 height 18
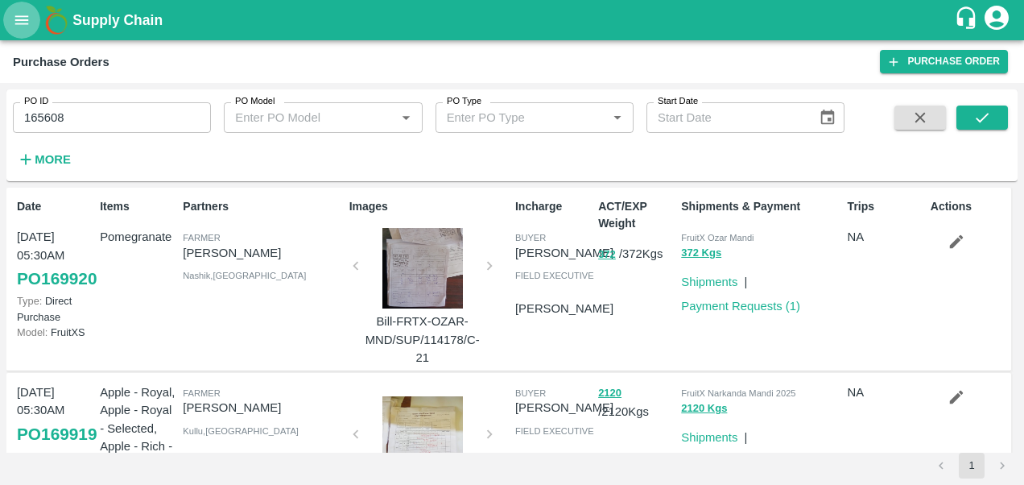
click at [20, 14] on icon "open drawer" at bounding box center [22, 20] width 18 height 18
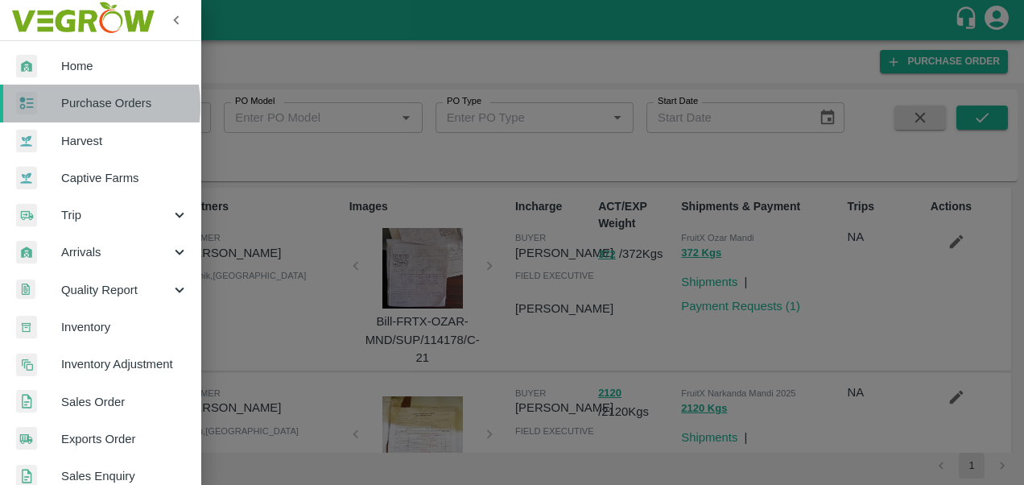
click at [77, 106] on span "Purchase Orders" at bounding box center [124, 103] width 127 height 18
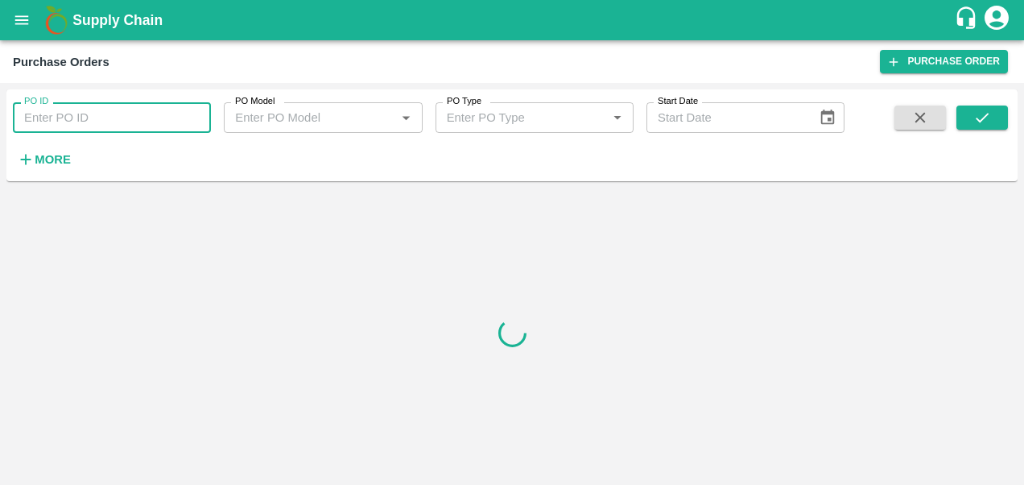
click at [77, 113] on input "PO ID" at bounding box center [112, 117] width 198 height 31
paste input "165608"
type input "165608"
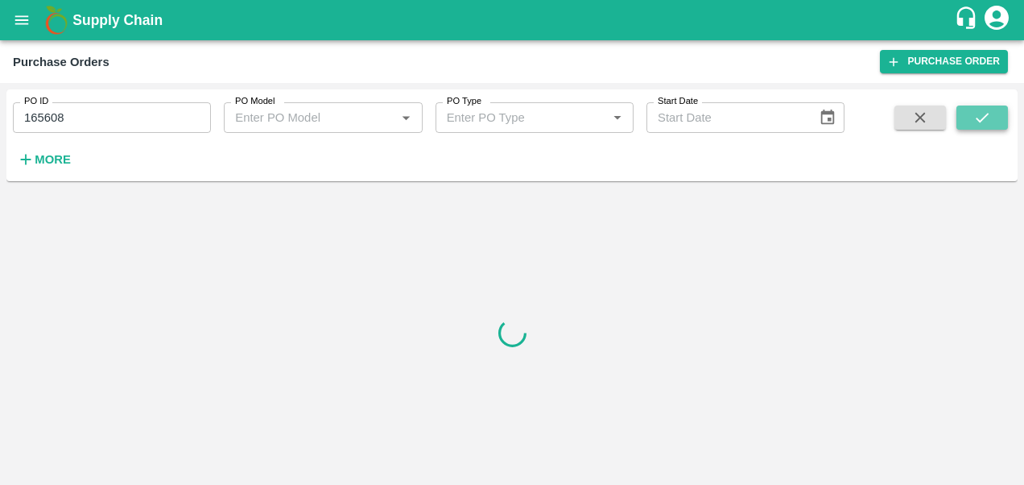
click at [975, 120] on icon "submit" at bounding box center [983, 118] width 18 height 18
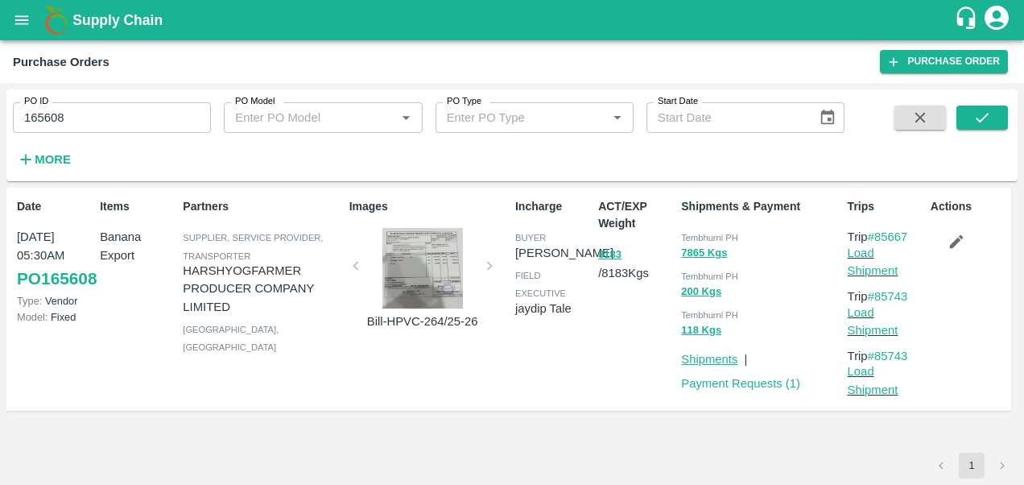
click at [697, 358] on link "Shipments" at bounding box center [709, 359] width 56 height 13
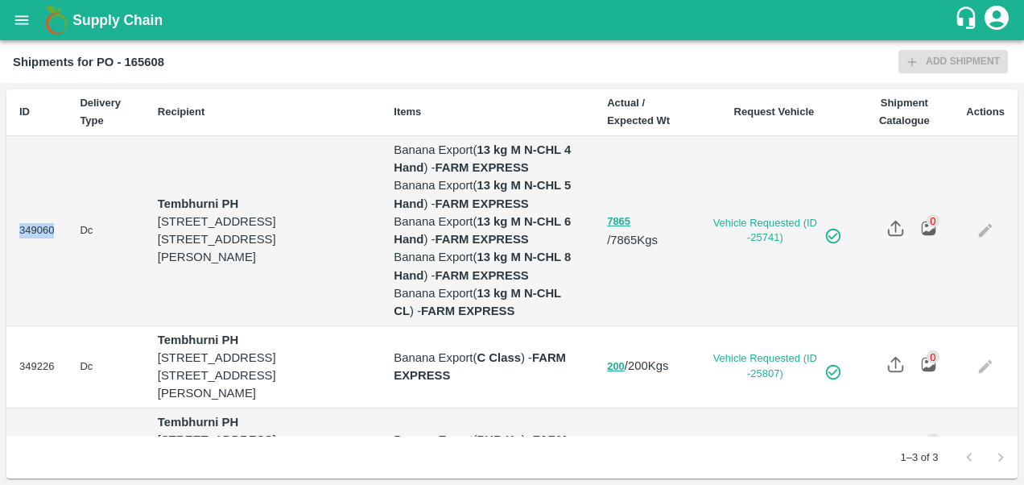
drag, startPoint x: 55, startPoint y: 280, endPoint x: 6, endPoint y: 282, distance: 48.3
click at [6, 282] on td "349060" at bounding box center [36, 231] width 60 height 190
copy td "349060"
click at [23, 24] on icon "open drawer" at bounding box center [22, 20] width 18 height 18
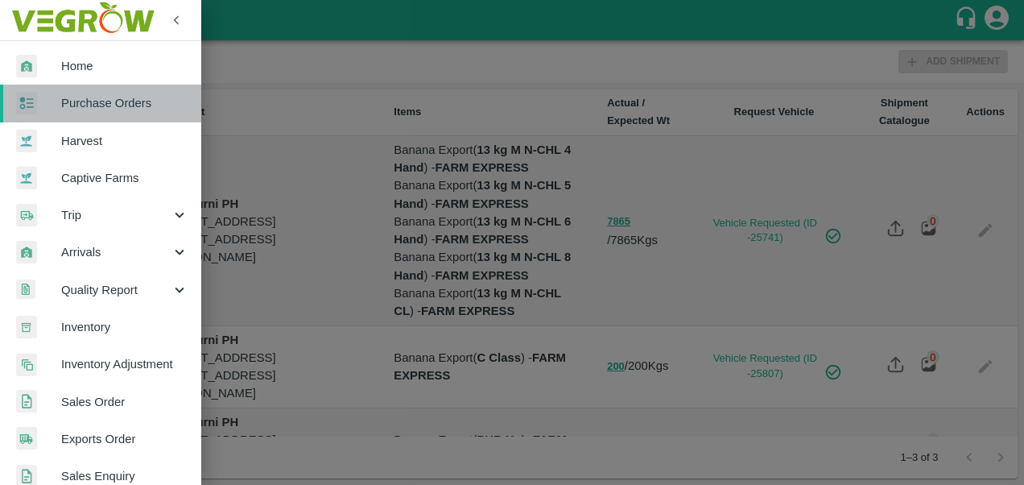
click at [111, 100] on span "Purchase Orders" at bounding box center [124, 103] width 127 height 18
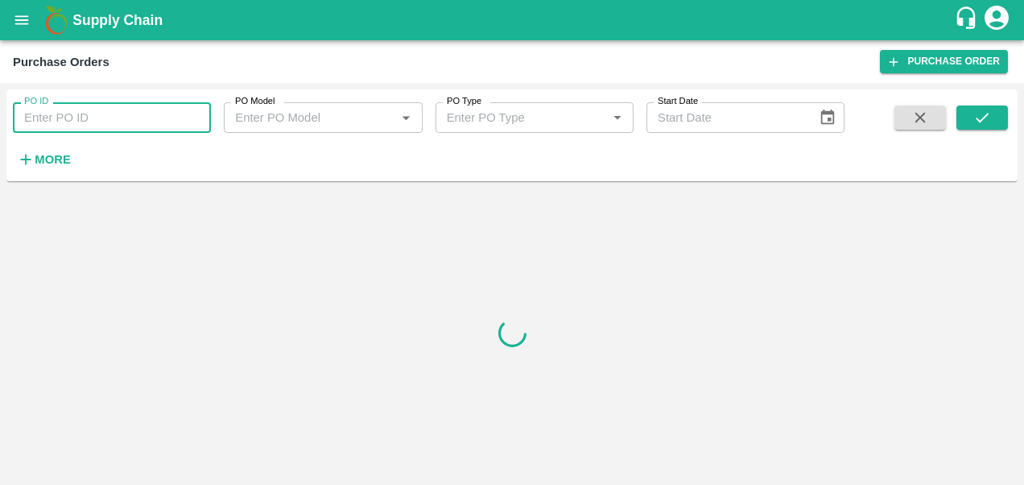
click at [95, 118] on input "PO ID" at bounding box center [112, 117] width 198 height 31
paste input "165696"
type input "165696"
click at [969, 117] on button "submit" at bounding box center [983, 118] width 52 height 24
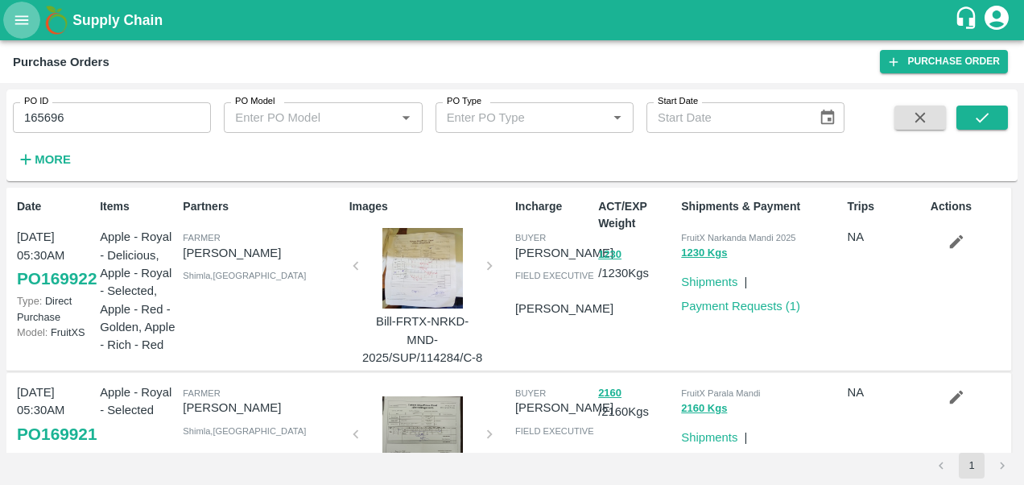
click at [29, 11] on icon "open drawer" at bounding box center [22, 20] width 18 height 18
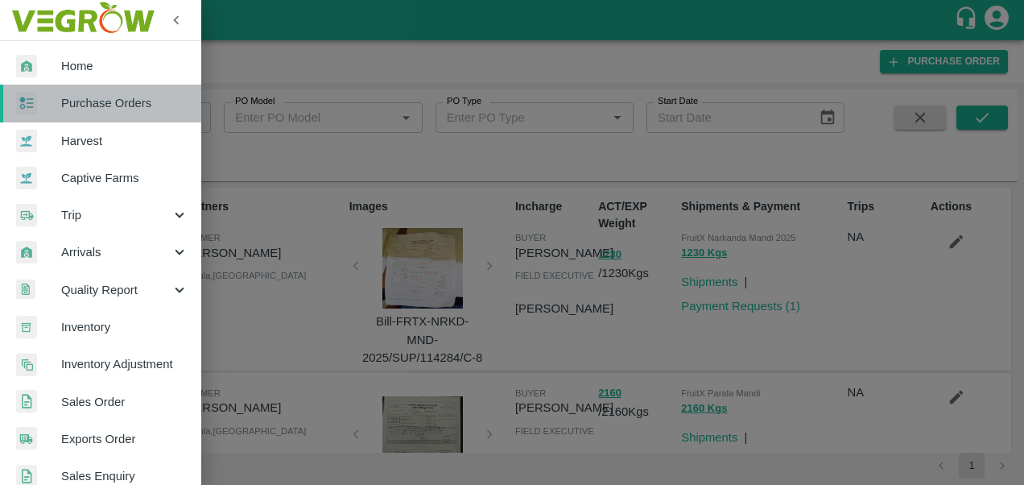
click at [142, 115] on link "Purchase Orders" at bounding box center [100, 103] width 201 height 37
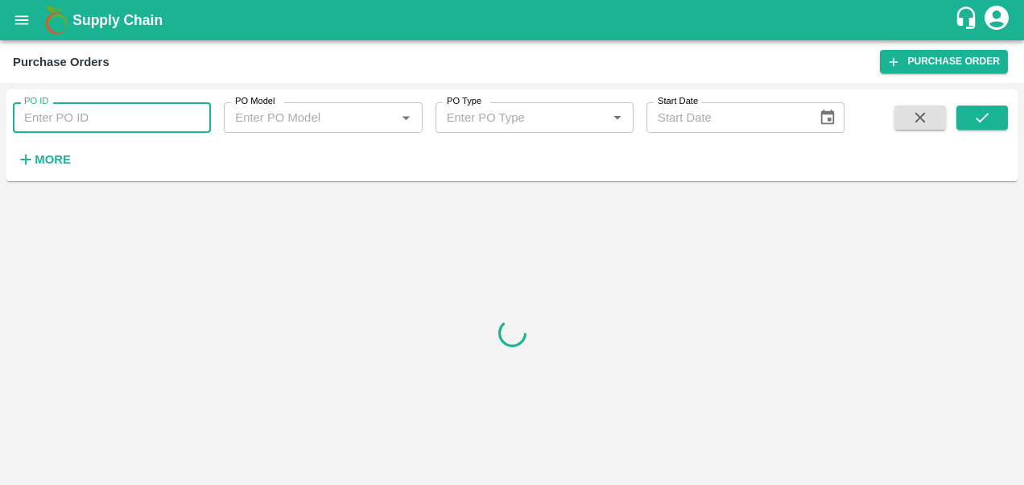
click at [114, 116] on input "PO ID" at bounding box center [112, 117] width 198 height 31
paste input "165696"
type input "165696"
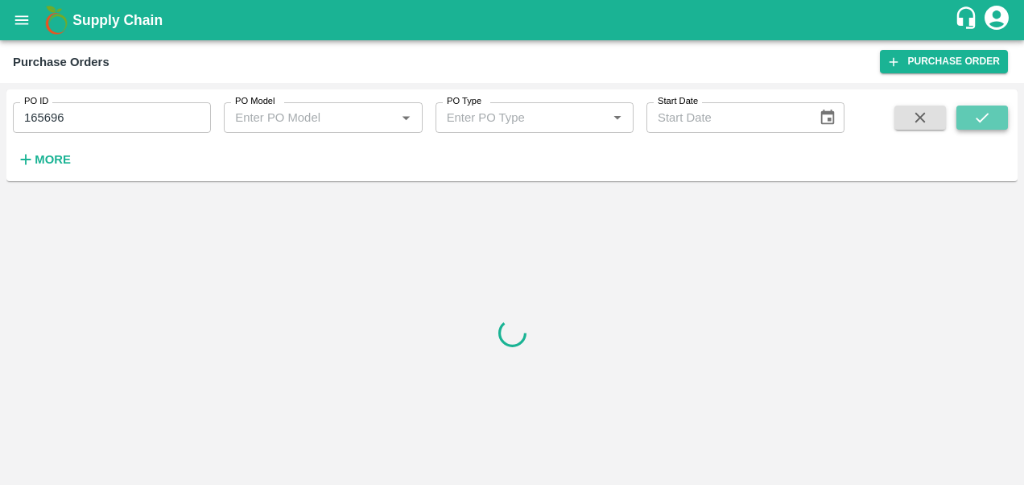
click at [986, 121] on icon "submit" at bounding box center [983, 118] width 18 height 18
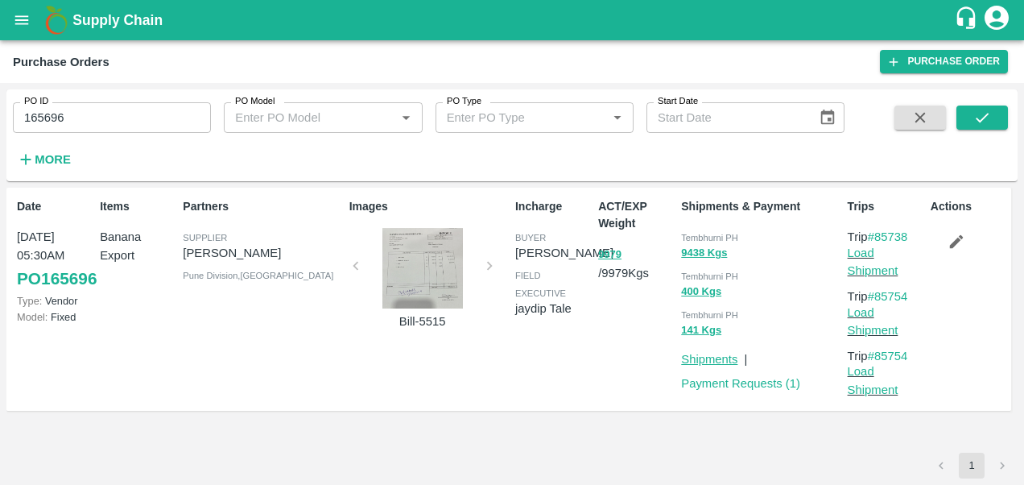
click at [712, 359] on link "Shipments" at bounding box center [709, 359] width 56 height 13
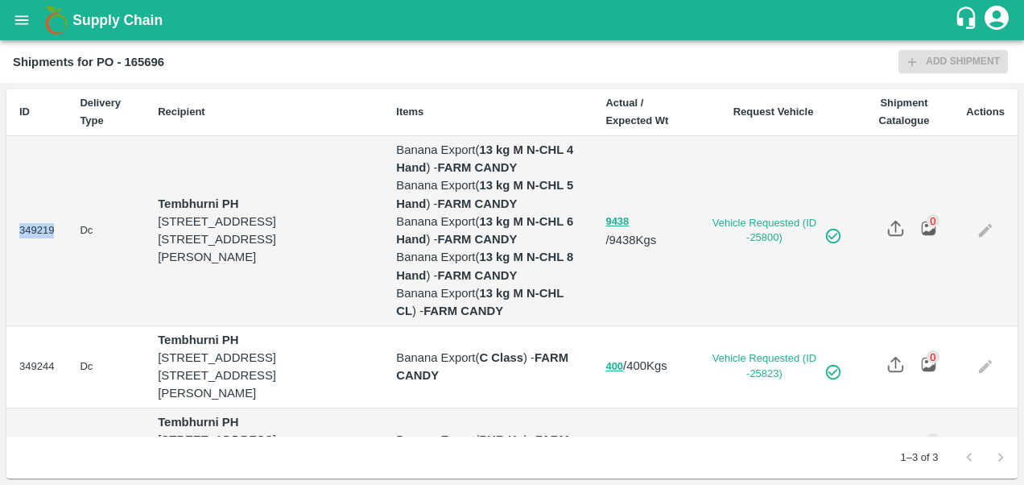
drag, startPoint x: 56, startPoint y: 281, endPoint x: 17, endPoint y: 281, distance: 38.7
click at [17, 281] on td "349219" at bounding box center [36, 231] width 60 height 190
copy td "349219"
click at [27, 19] on icon "open drawer" at bounding box center [22, 20] width 18 height 18
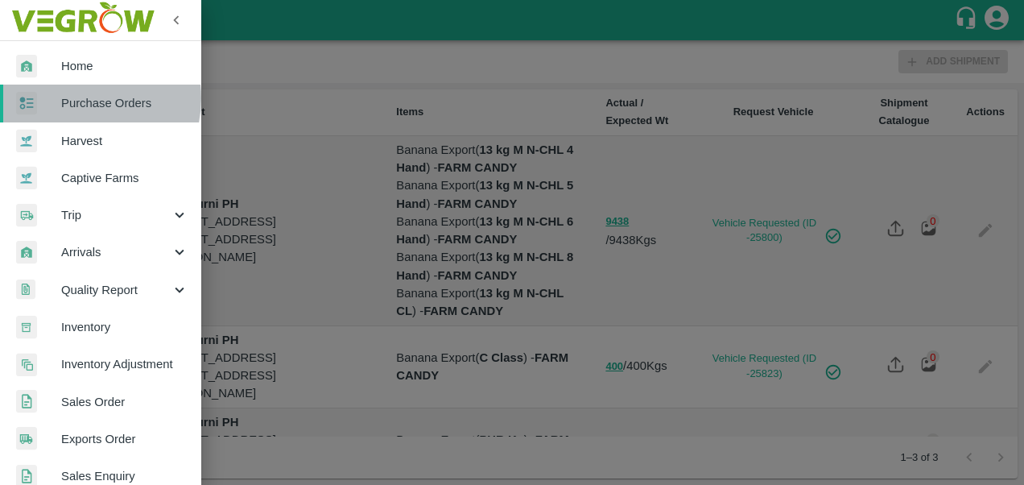
click at [79, 98] on span "Purchase Orders" at bounding box center [124, 103] width 127 height 18
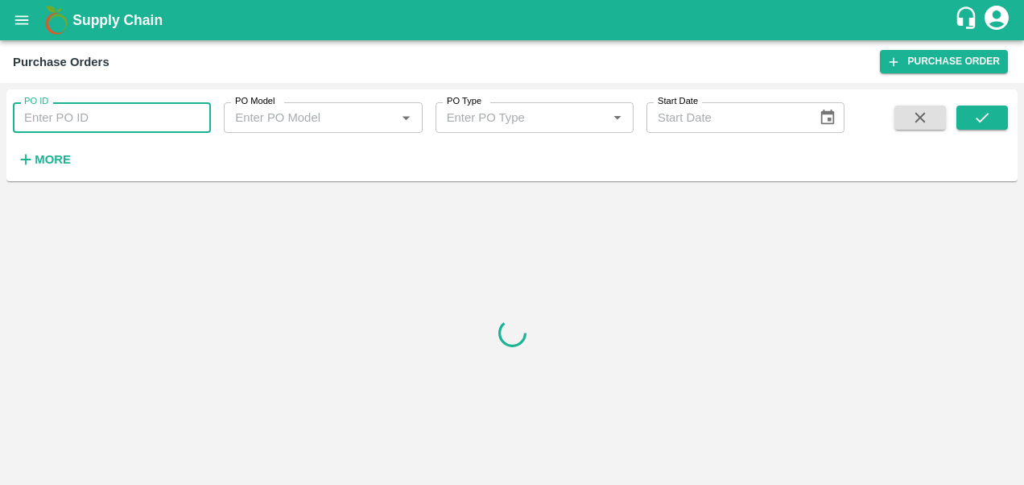
click at [79, 111] on input "PO ID" at bounding box center [112, 117] width 198 height 31
paste input "165621"
type input "165621"
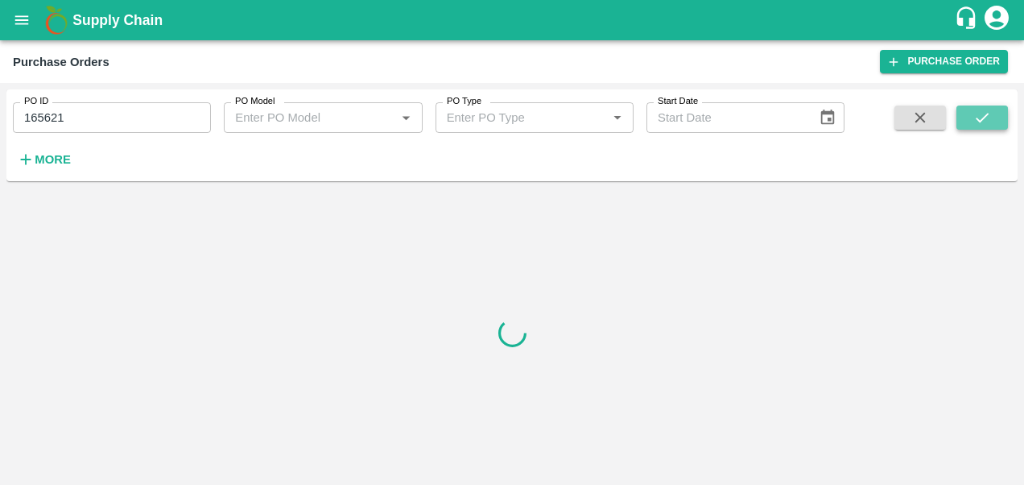
click at [979, 118] on icon "submit" at bounding box center [983, 118] width 18 height 18
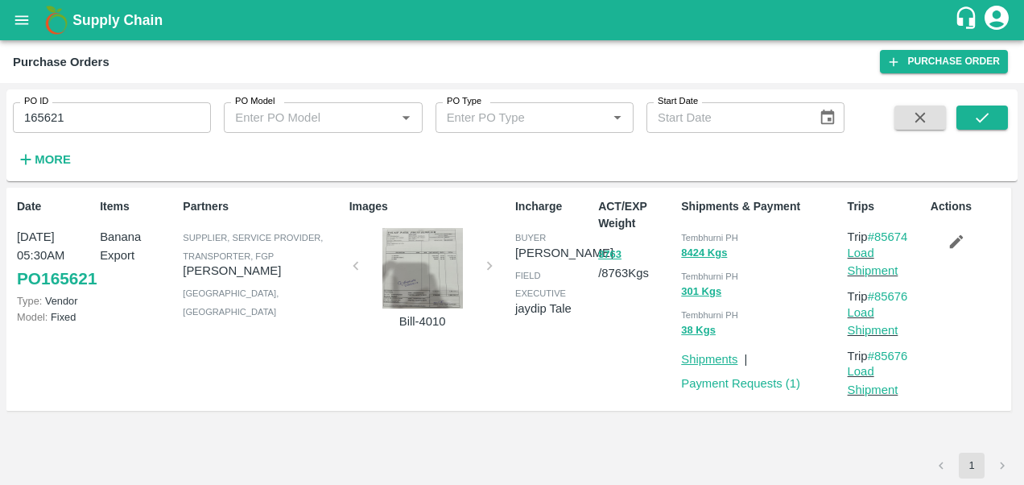
click at [710, 361] on link "Shipments" at bounding box center [709, 359] width 56 height 13
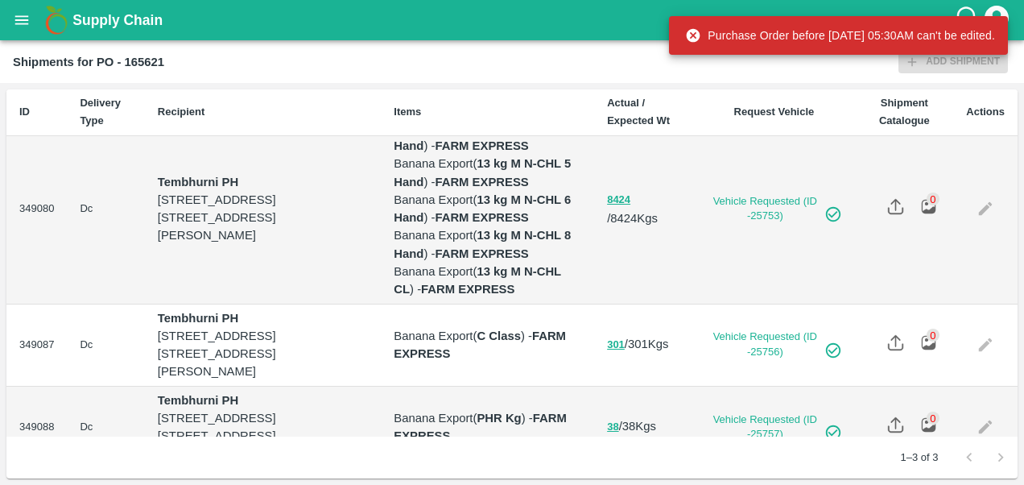
scroll to position [23, 0]
drag, startPoint x: 52, startPoint y: 256, endPoint x: 14, endPoint y: 261, distance: 39.0
click at [14, 261] on td "349080" at bounding box center [36, 209] width 60 height 190
copy td "349080"
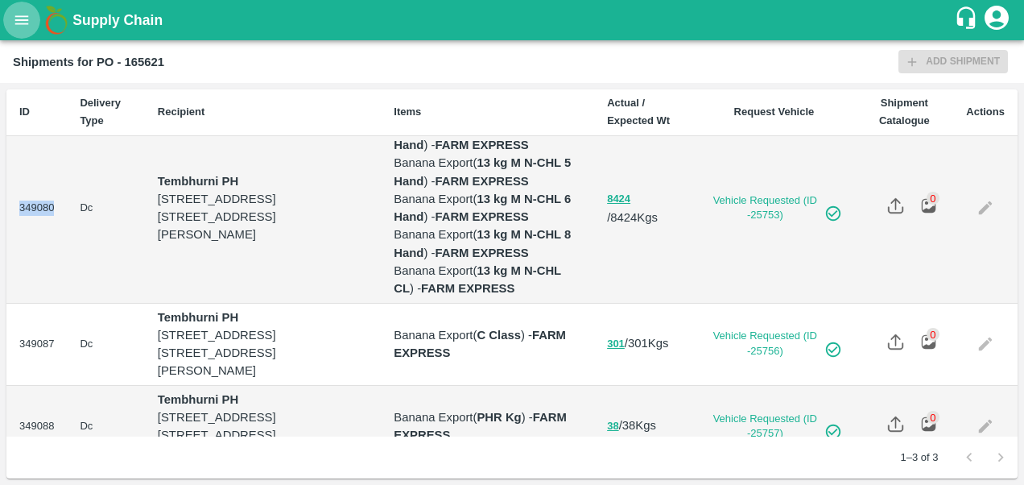
click at [25, 18] on icon "open drawer" at bounding box center [22, 20] width 18 height 18
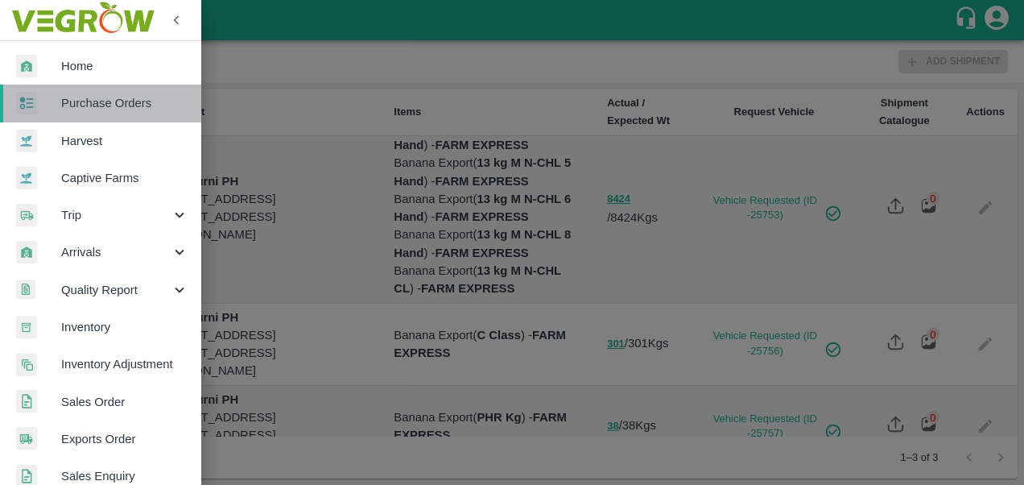
click at [118, 114] on link "Purchase Orders" at bounding box center [100, 103] width 201 height 37
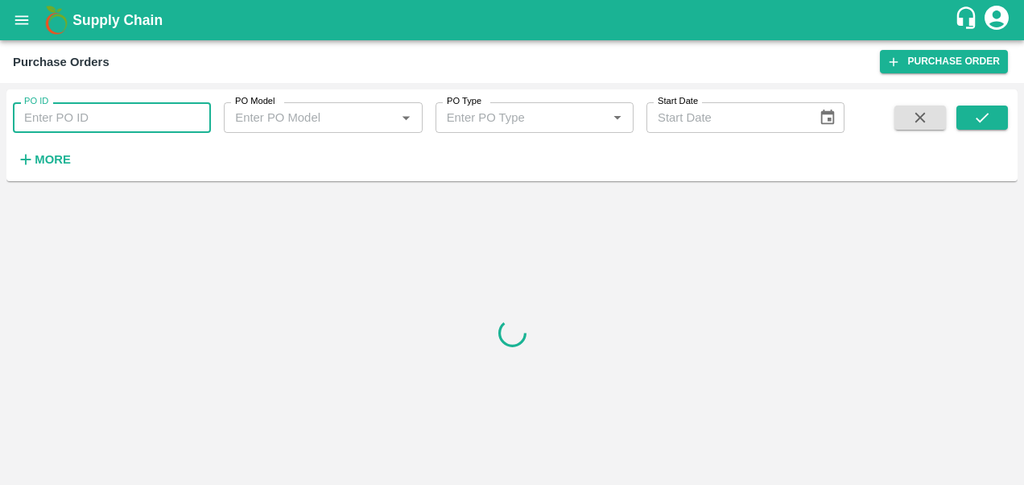
click at [102, 123] on input "PO ID" at bounding box center [112, 117] width 198 height 31
paste input "165700"
type input "165700"
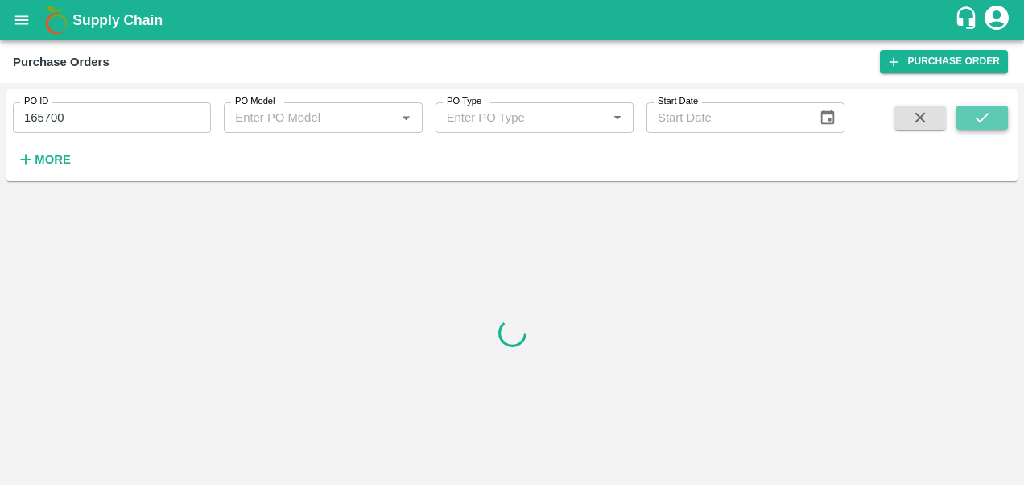
click at [987, 117] on icon "submit" at bounding box center [983, 118] width 18 height 18
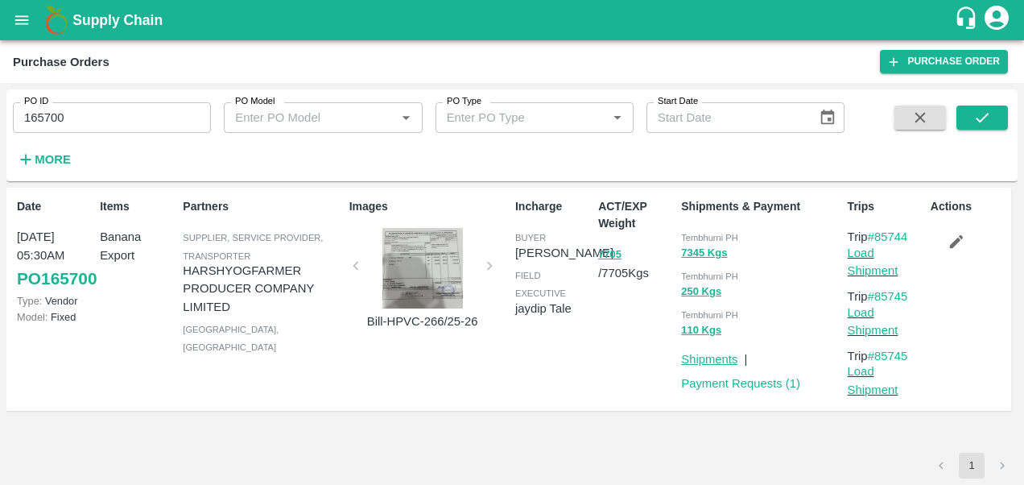
click at [700, 358] on link "Shipments" at bounding box center [709, 359] width 56 height 13
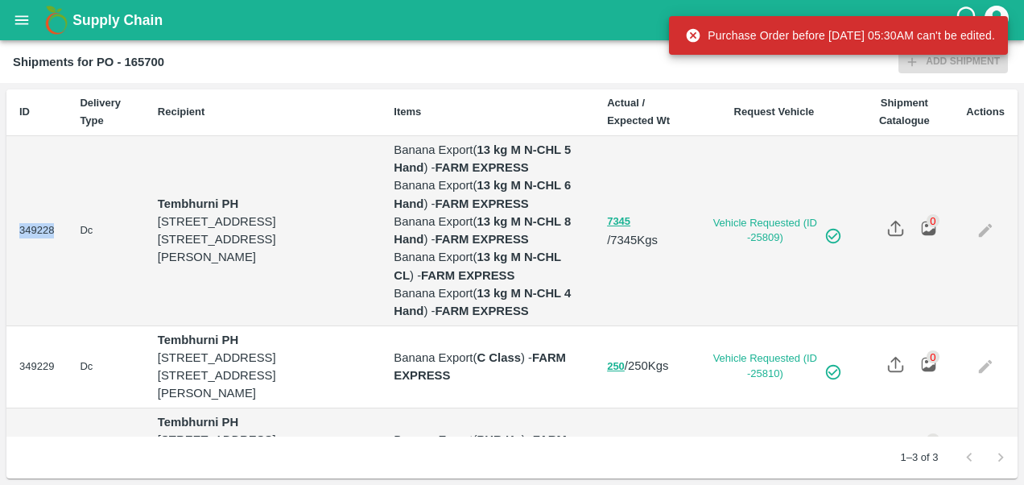
drag, startPoint x: 55, startPoint y: 279, endPoint x: 11, endPoint y: 283, distance: 43.7
click at [11, 283] on td "349228" at bounding box center [36, 231] width 60 height 190
copy td "349228"
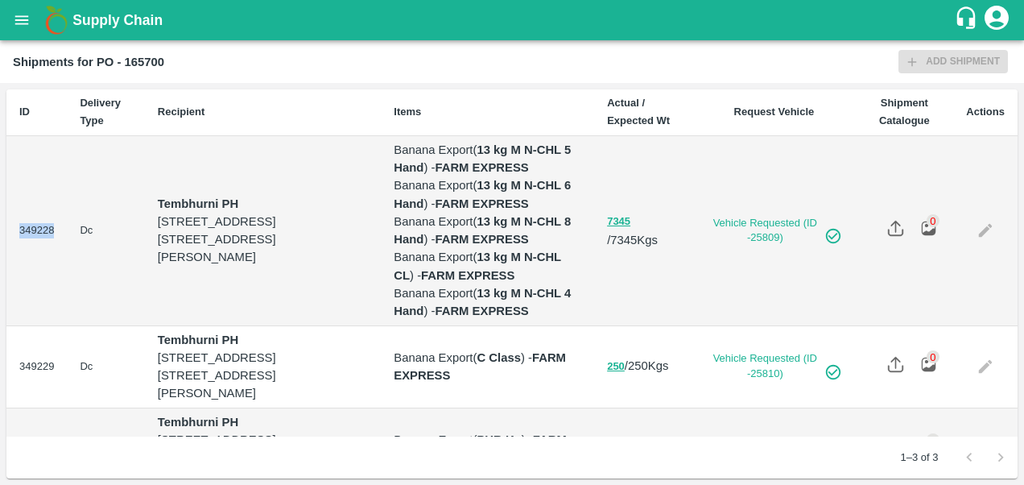
copy td "349228"
